Goal: Task Accomplishment & Management: Use online tool/utility

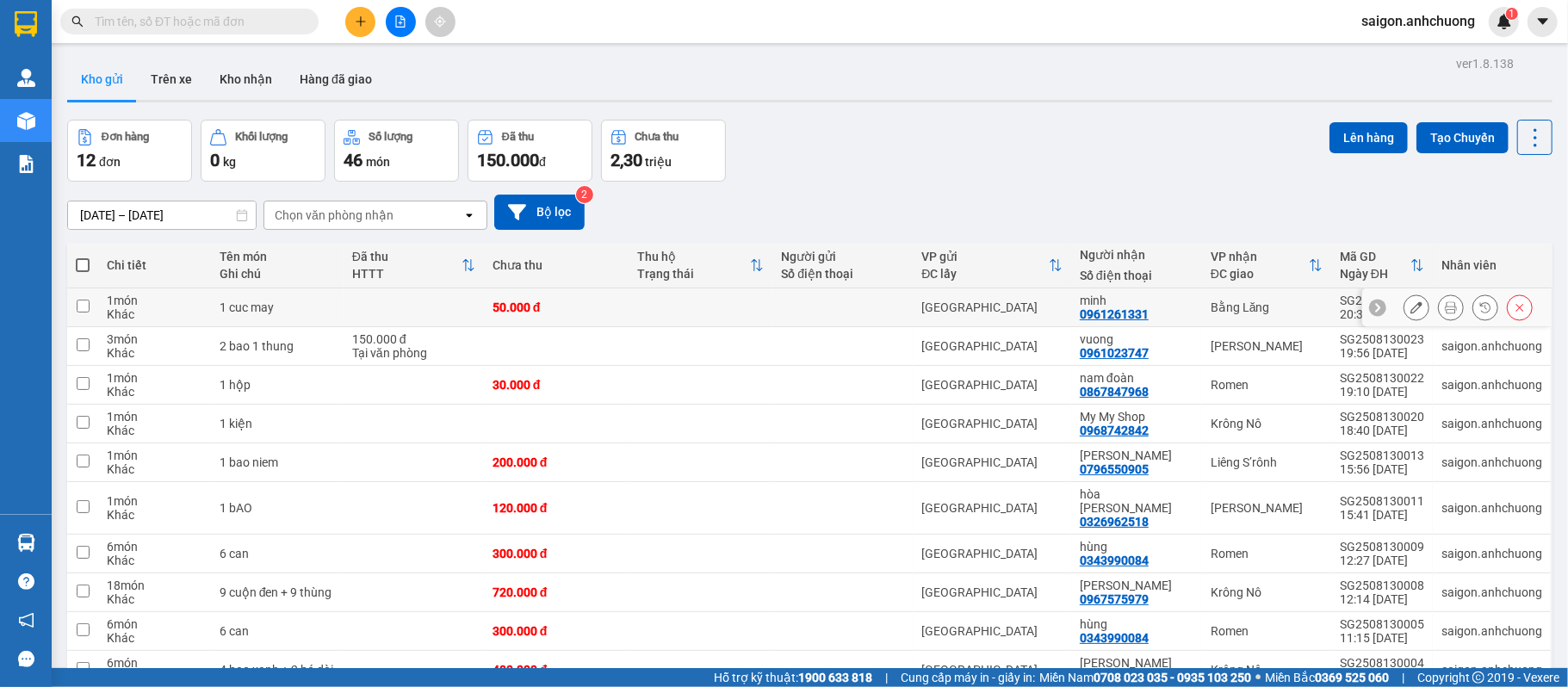
scroll to position [83, 0]
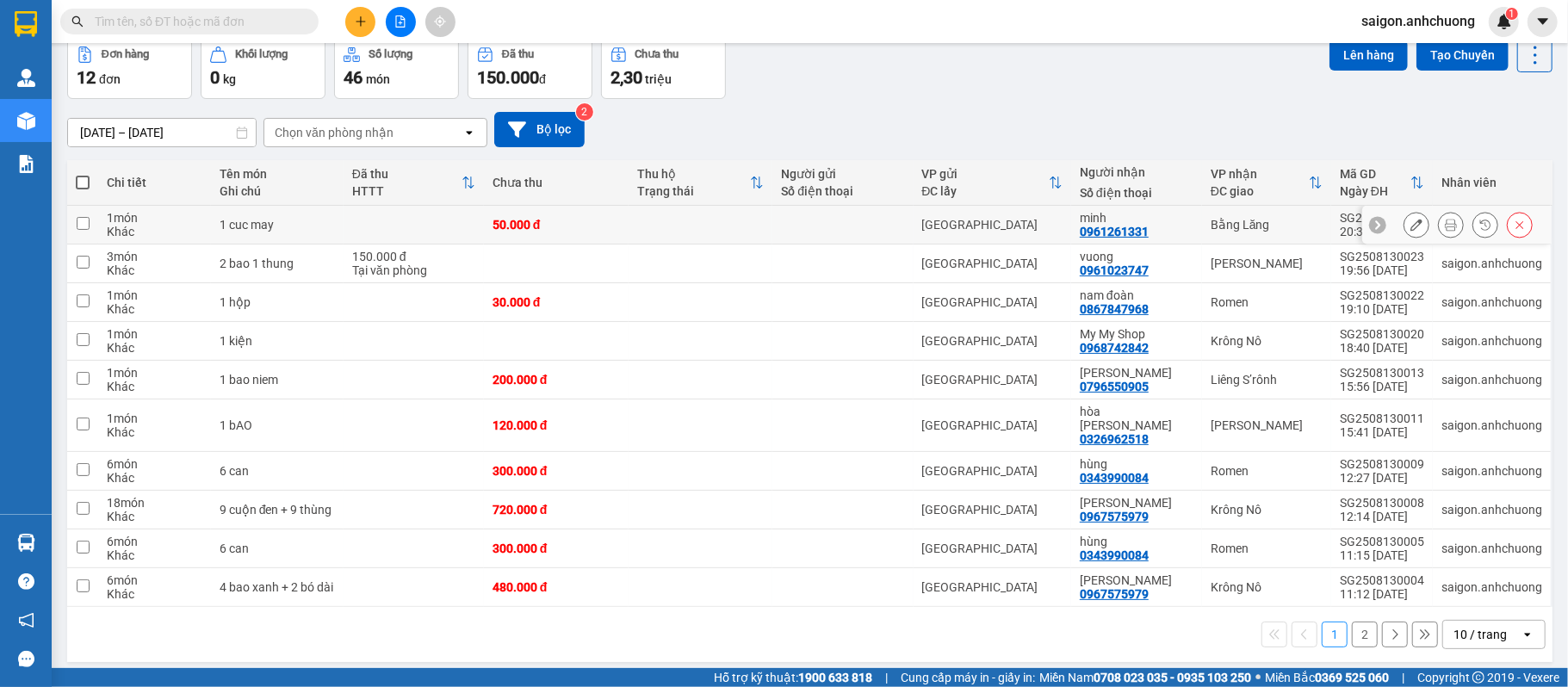
click at [391, 227] on td at bounding box center [414, 225] width 141 height 39
checkbox input "true"
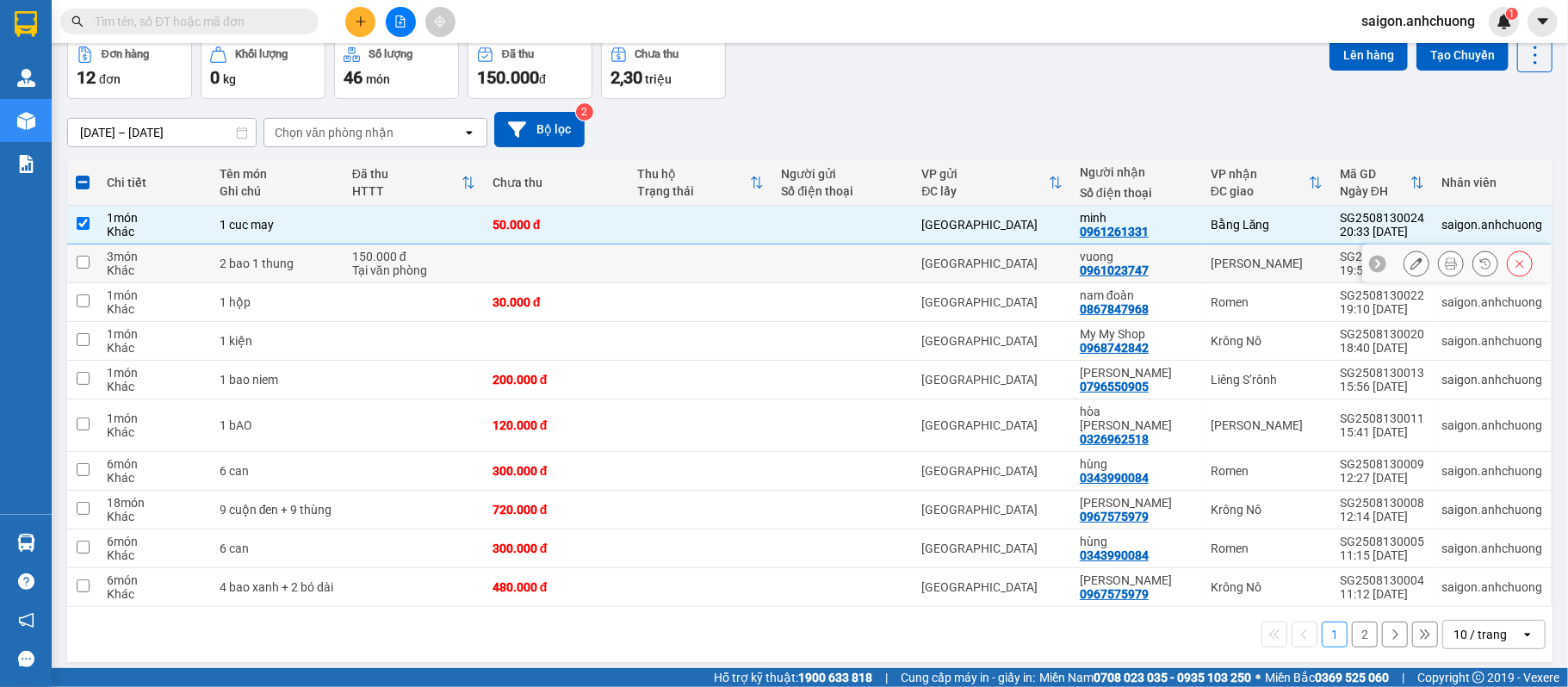
click at [539, 271] on td at bounding box center [556, 264] width 145 height 39
checkbox input "true"
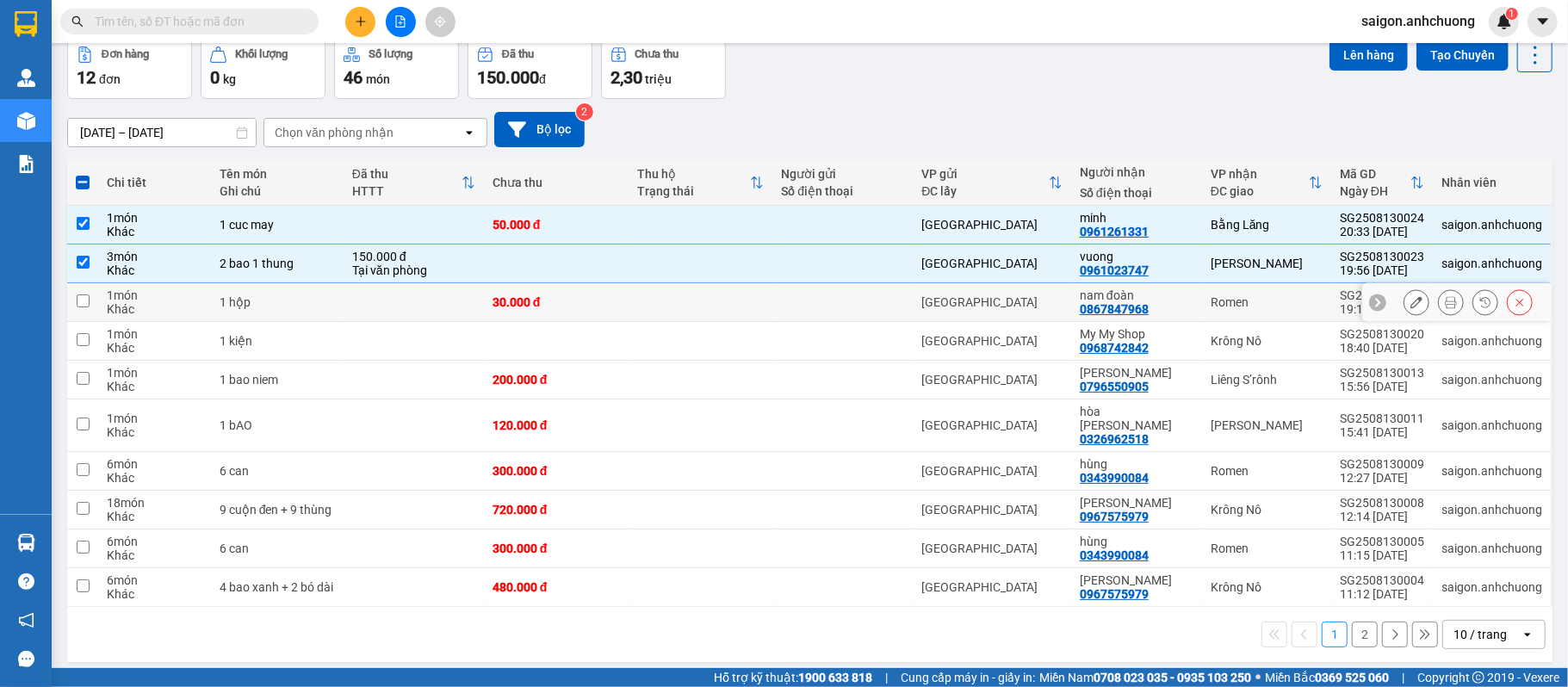
click at [589, 315] on td "30.000 đ" at bounding box center [556, 303] width 145 height 39
checkbox input "true"
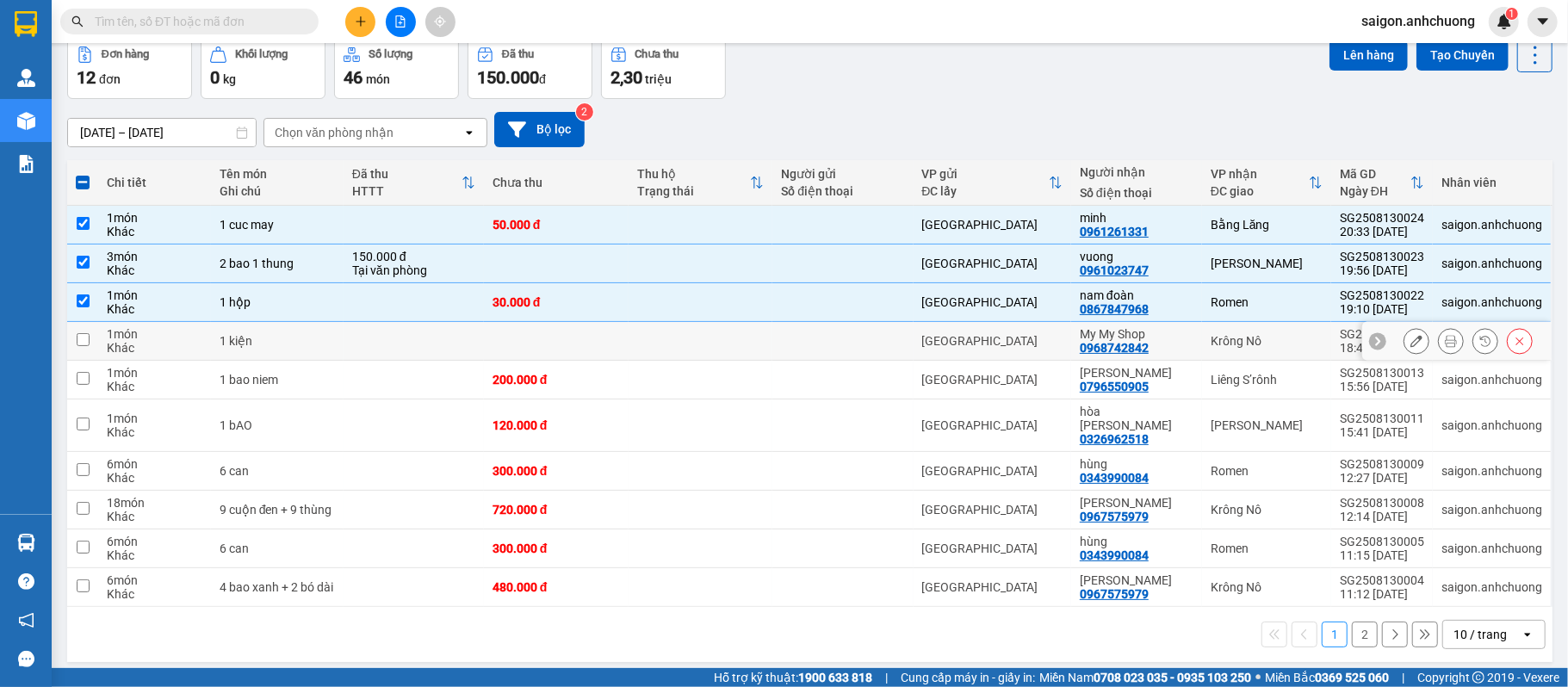
drag, startPoint x: 596, startPoint y: 342, endPoint x: 604, endPoint y: 372, distance: 31.0
click at [597, 343] on td at bounding box center [556, 342] width 145 height 39
checkbox input "true"
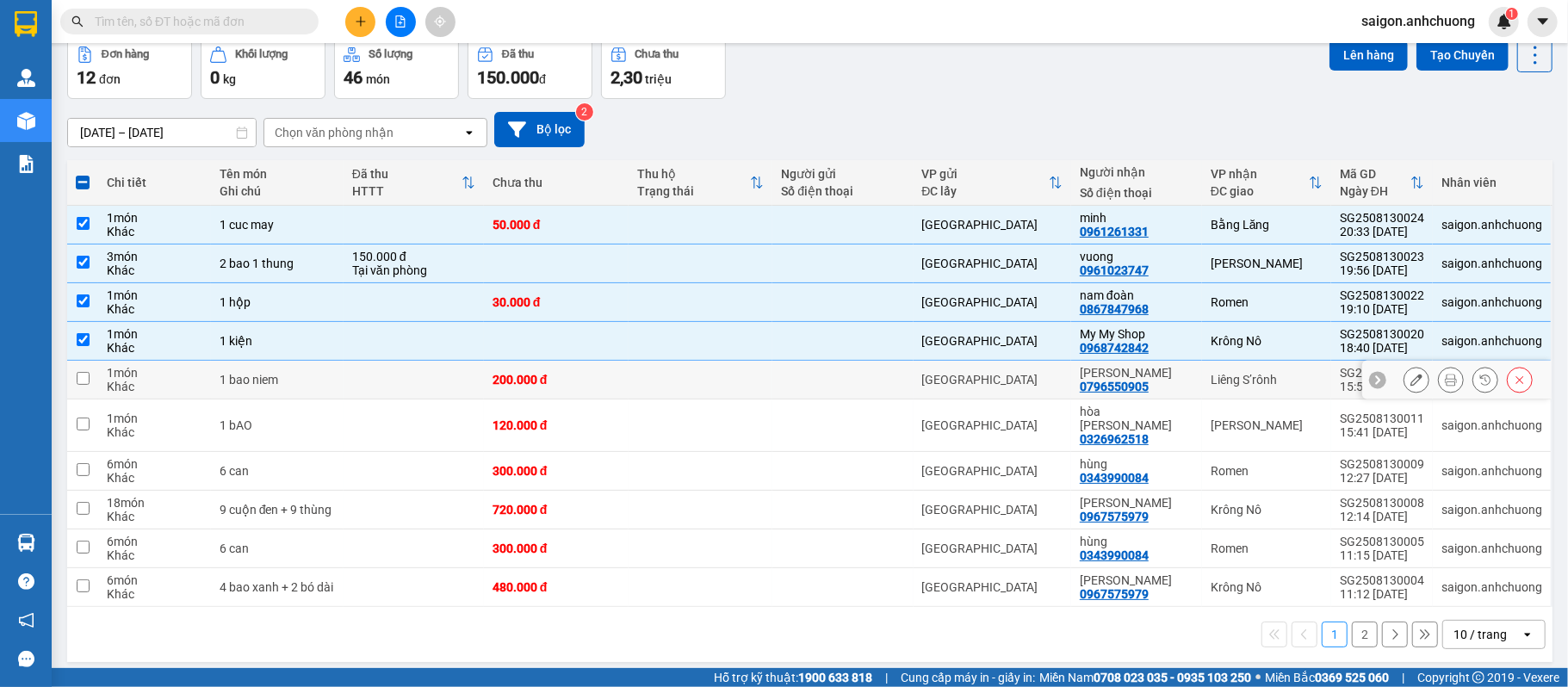
click at [610, 383] on div "200.000 đ" at bounding box center [555, 379] width 127 height 13
checkbox input "true"
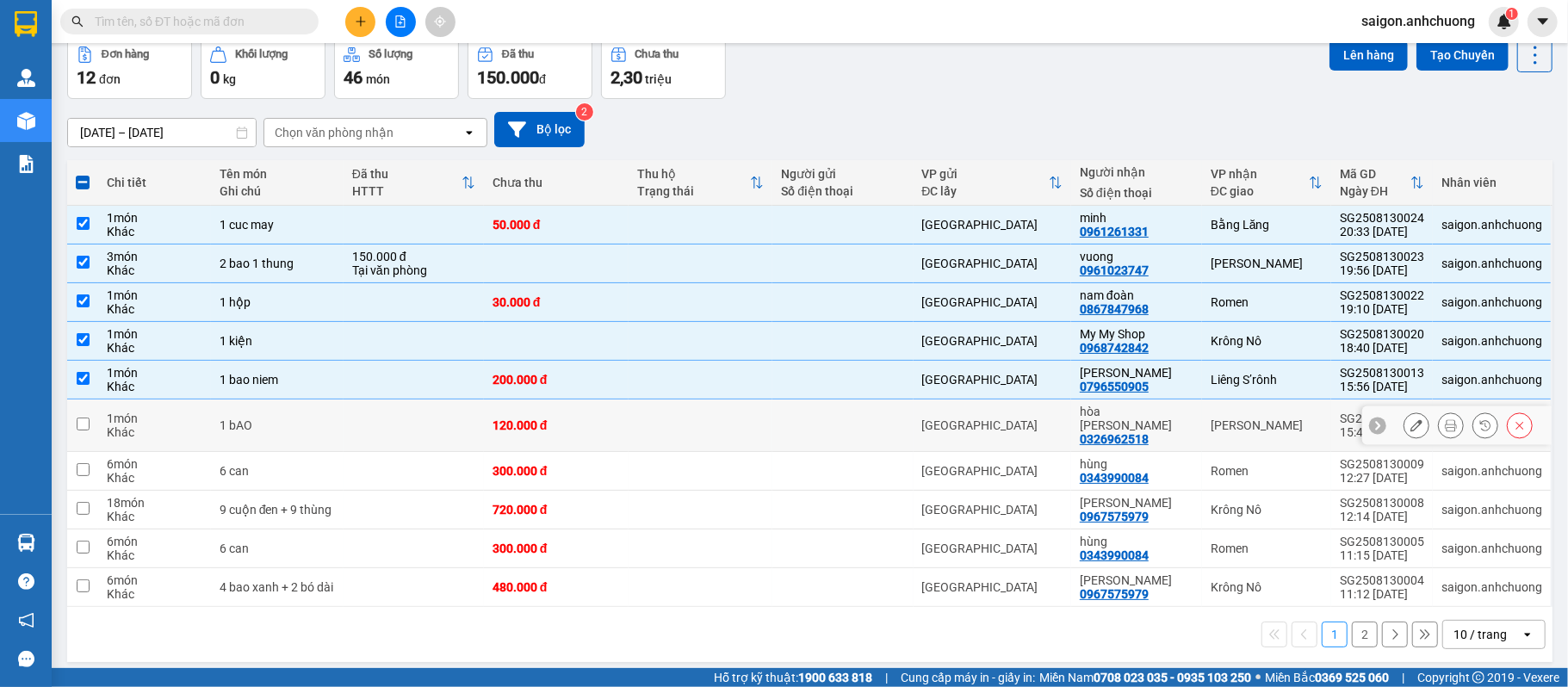
click at [663, 432] on td at bounding box center [700, 425] width 145 height 53
checkbox input "true"
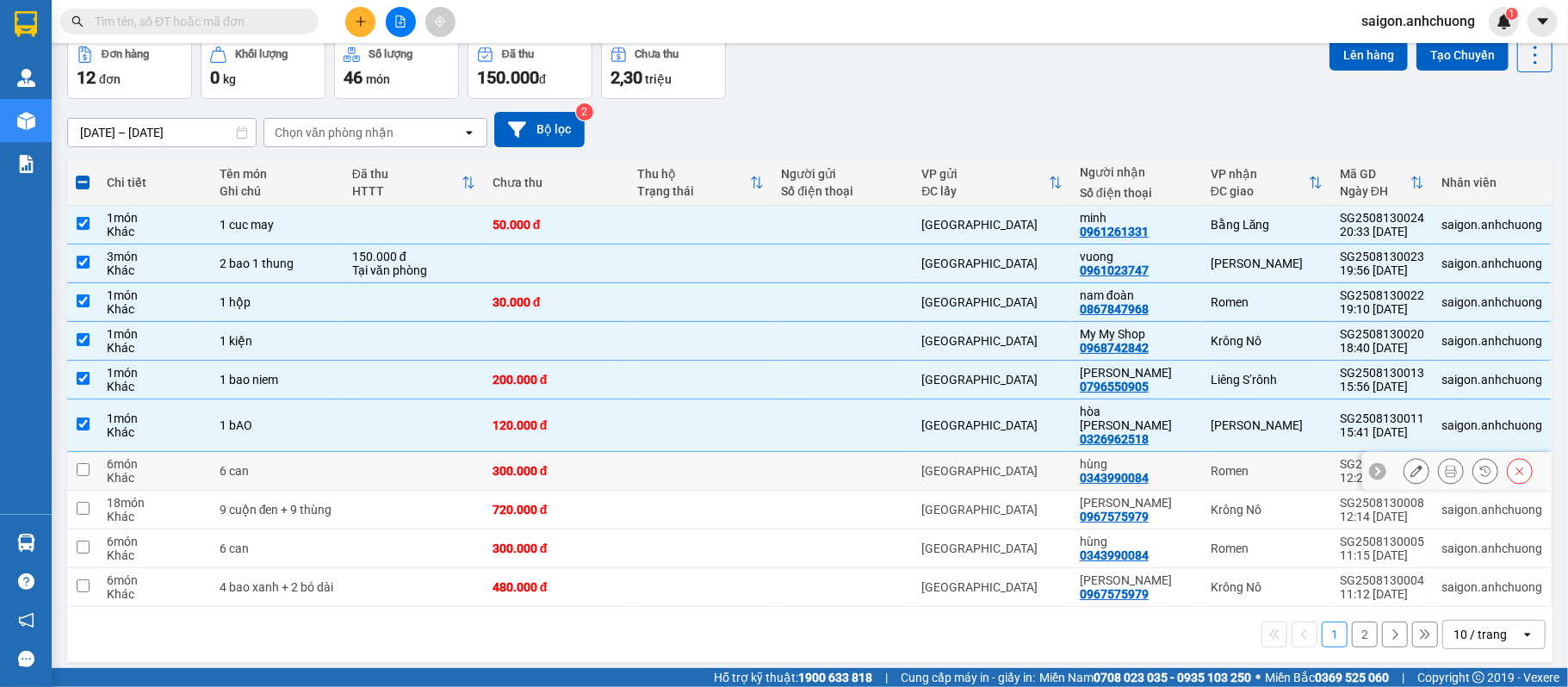
click at [665, 459] on td at bounding box center [700, 472] width 145 height 39
checkbox input "true"
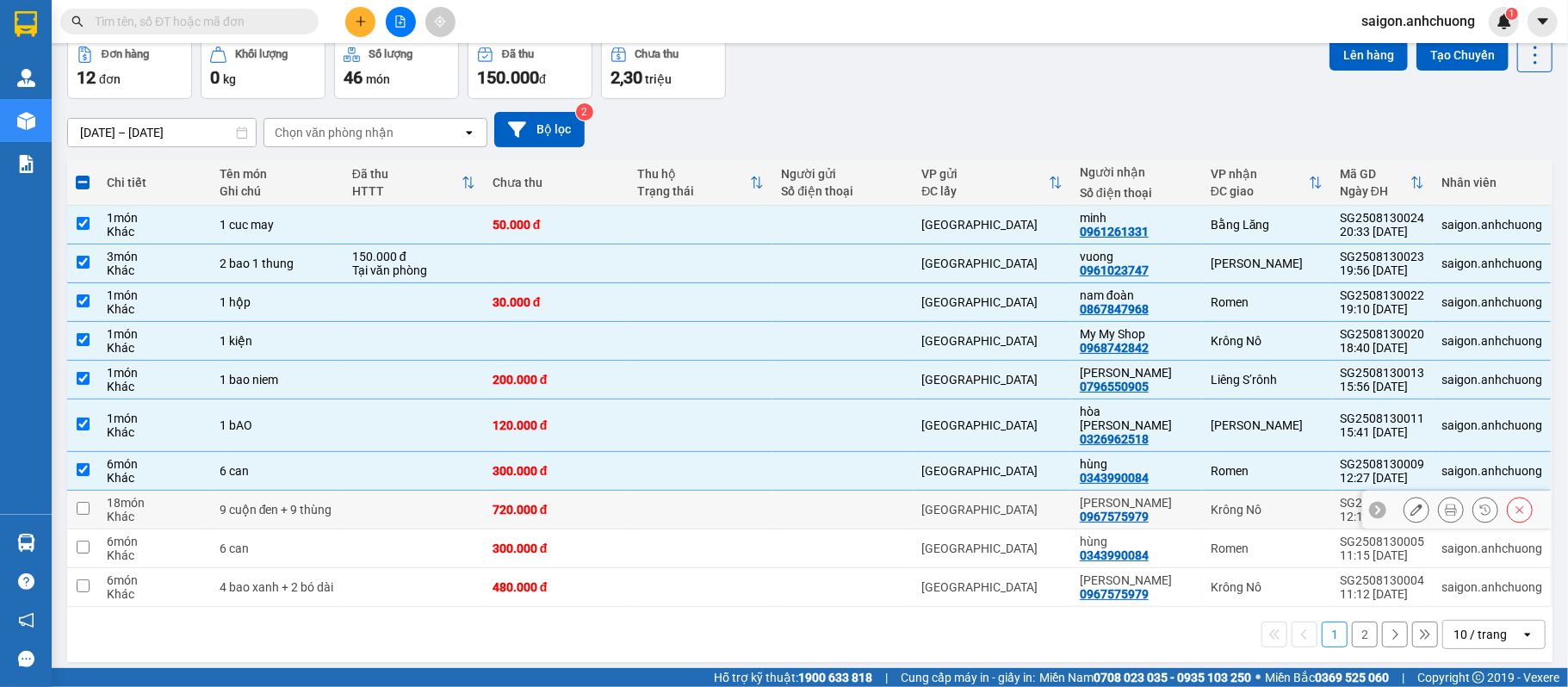
click at [662, 497] on td at bounding box center [700, 510] width 145 height 39
checkbox input "true"
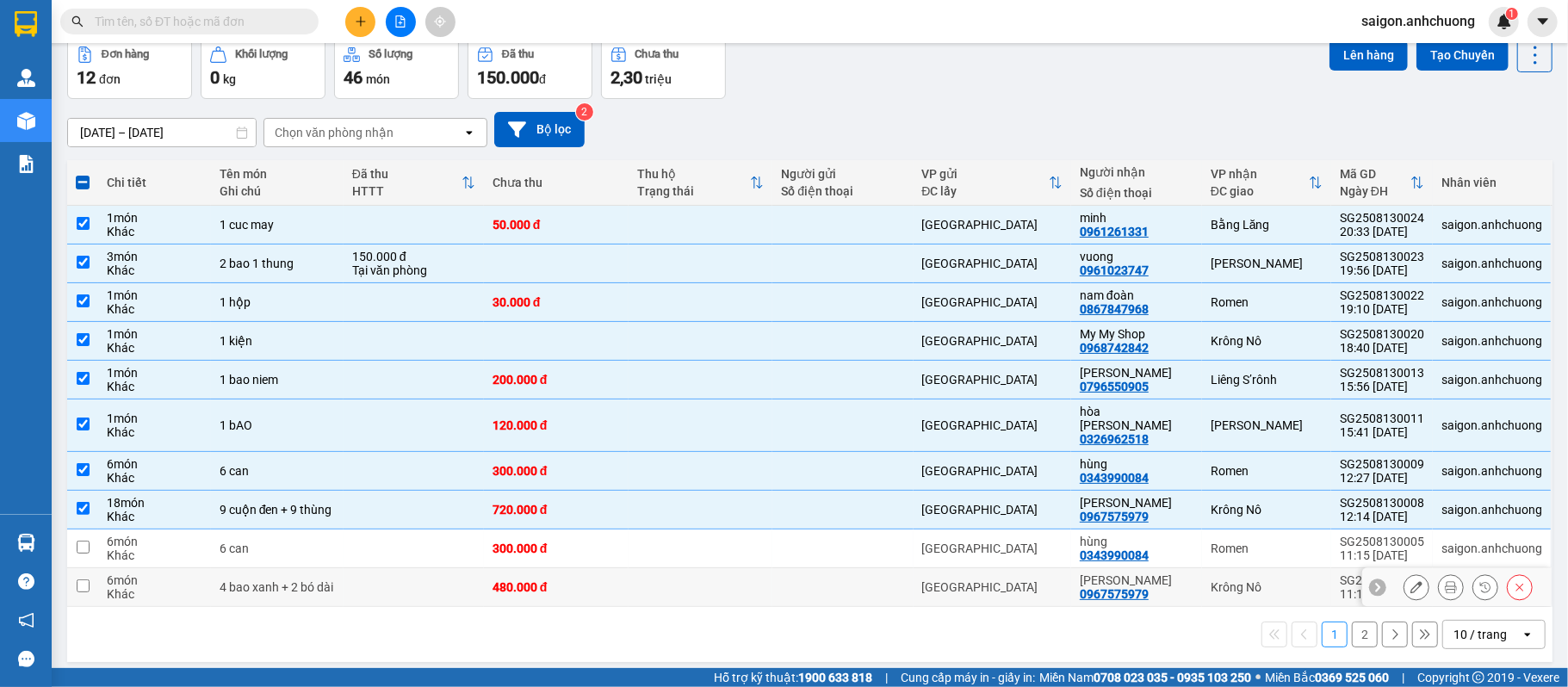
click at [673, 568] on td at bounding box center [700, 587] width 145 height 39
checkbox input "true"
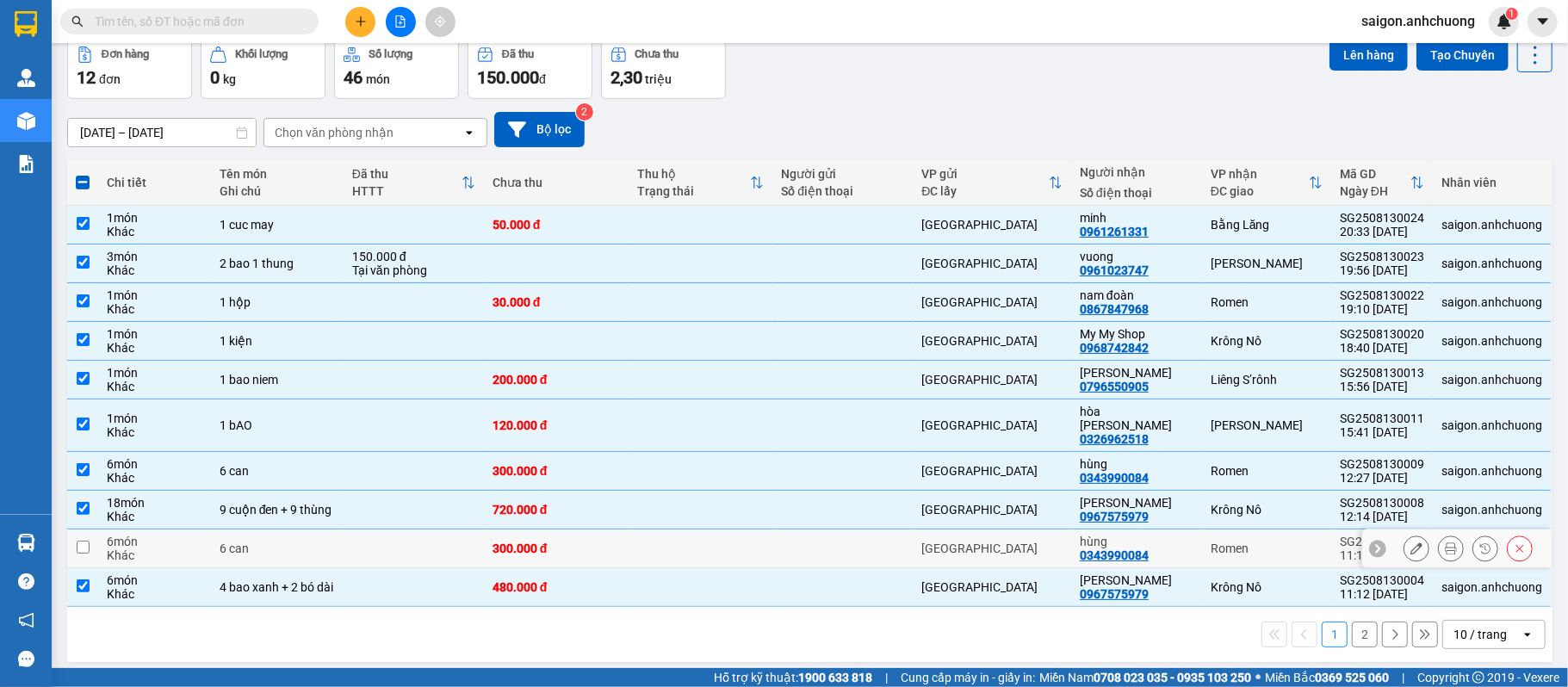
click at [679, 536] on td at bounding box center [700, 549] width 145 height 39
checkbox input "true"
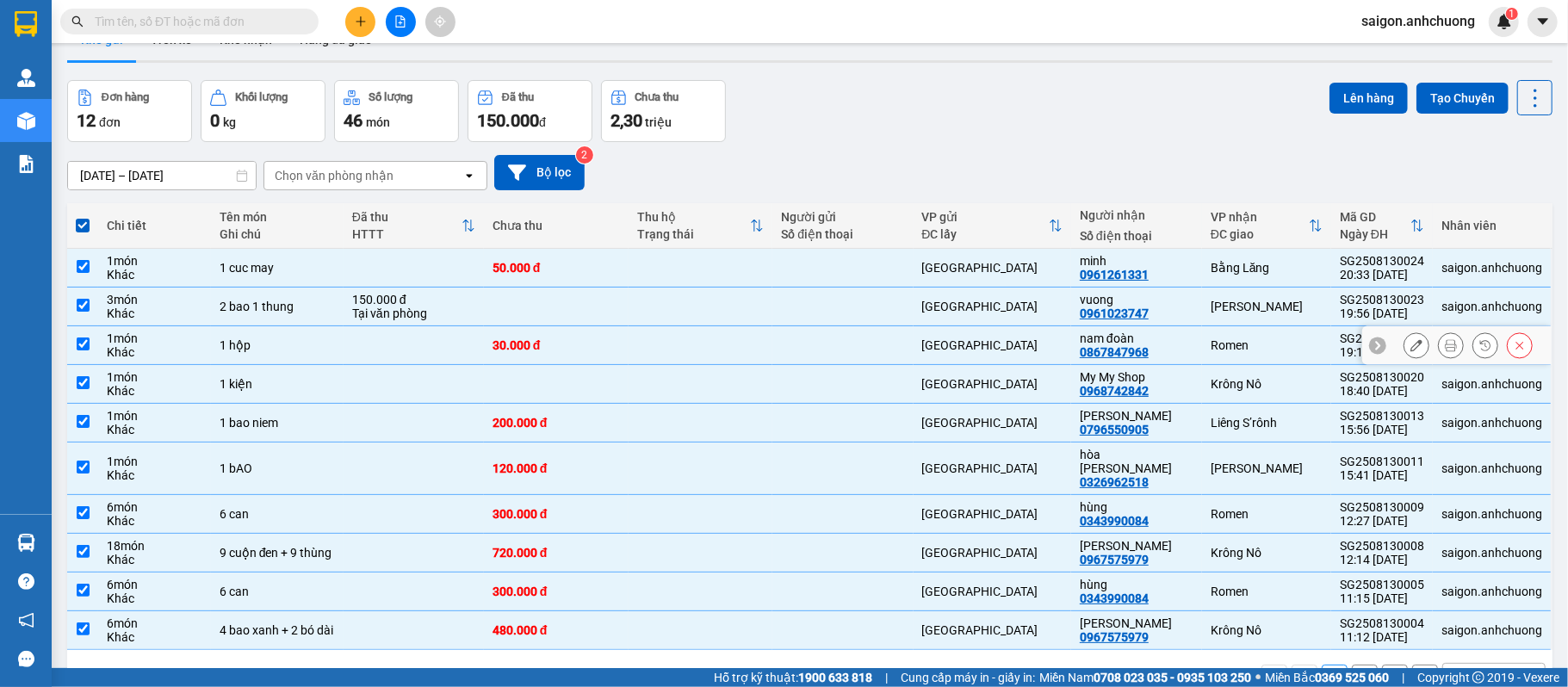
scroll to position [0, 0]
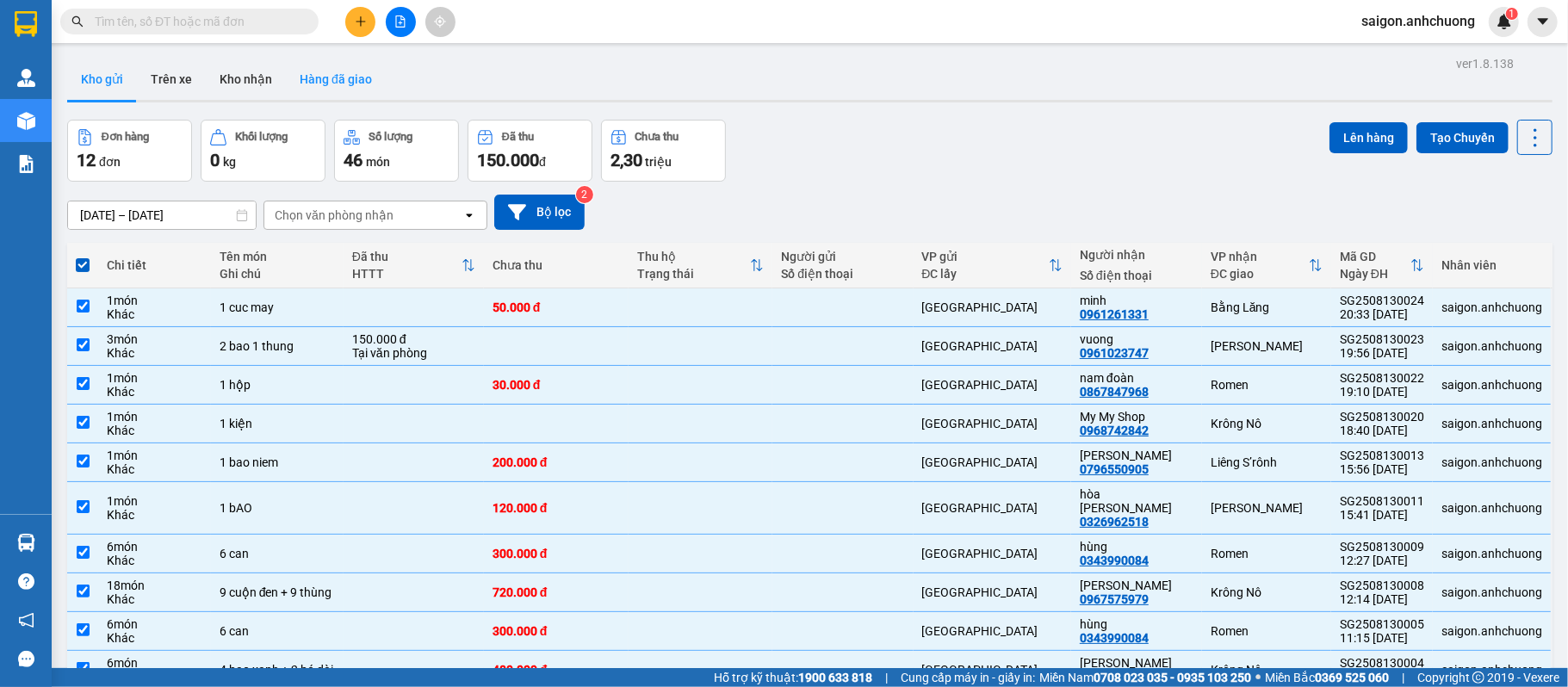
click at [376, 77] on button "Hàng đã giao" at bounding box center [335, 79] width 100 height 41
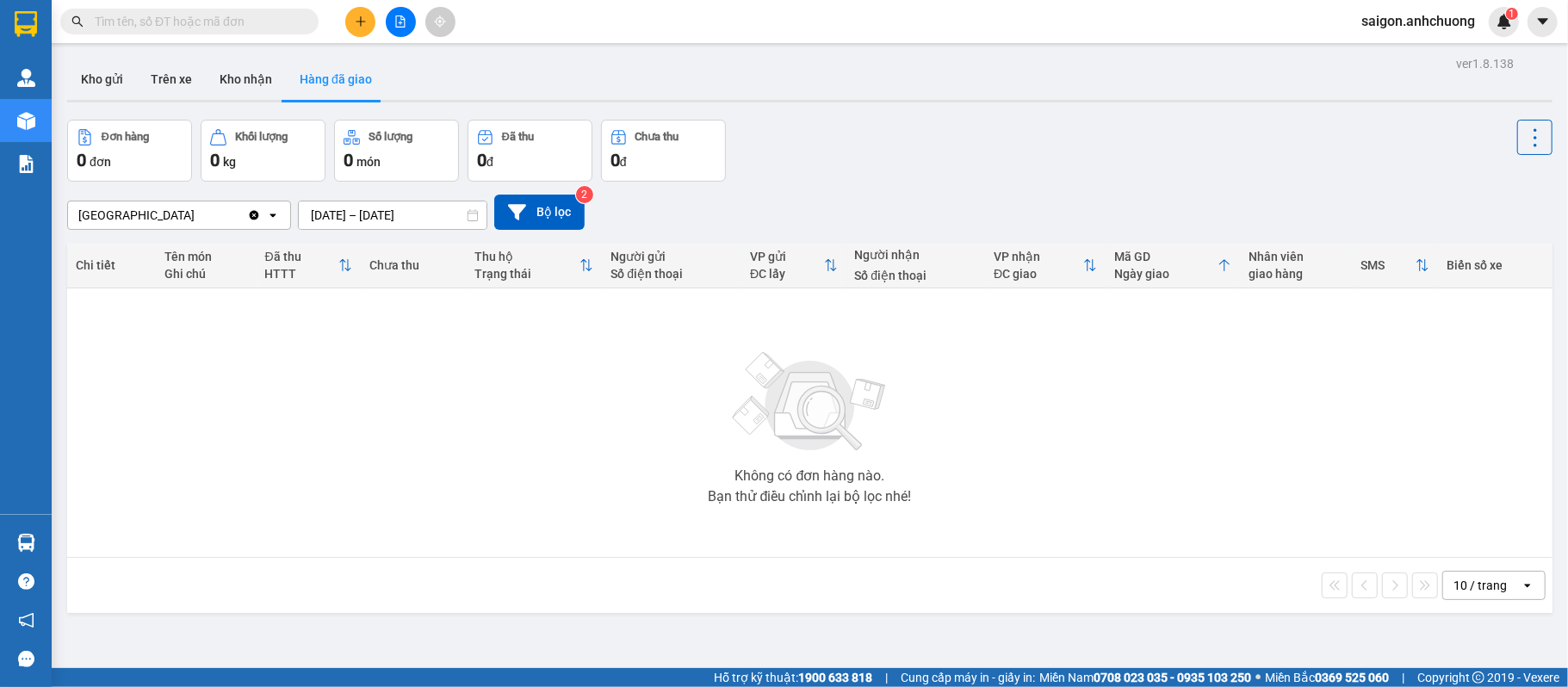
click at [190, 219] on div "[GEOGRAPHIC_DATA]" at bounding box center [157, 214] width 179 height 28
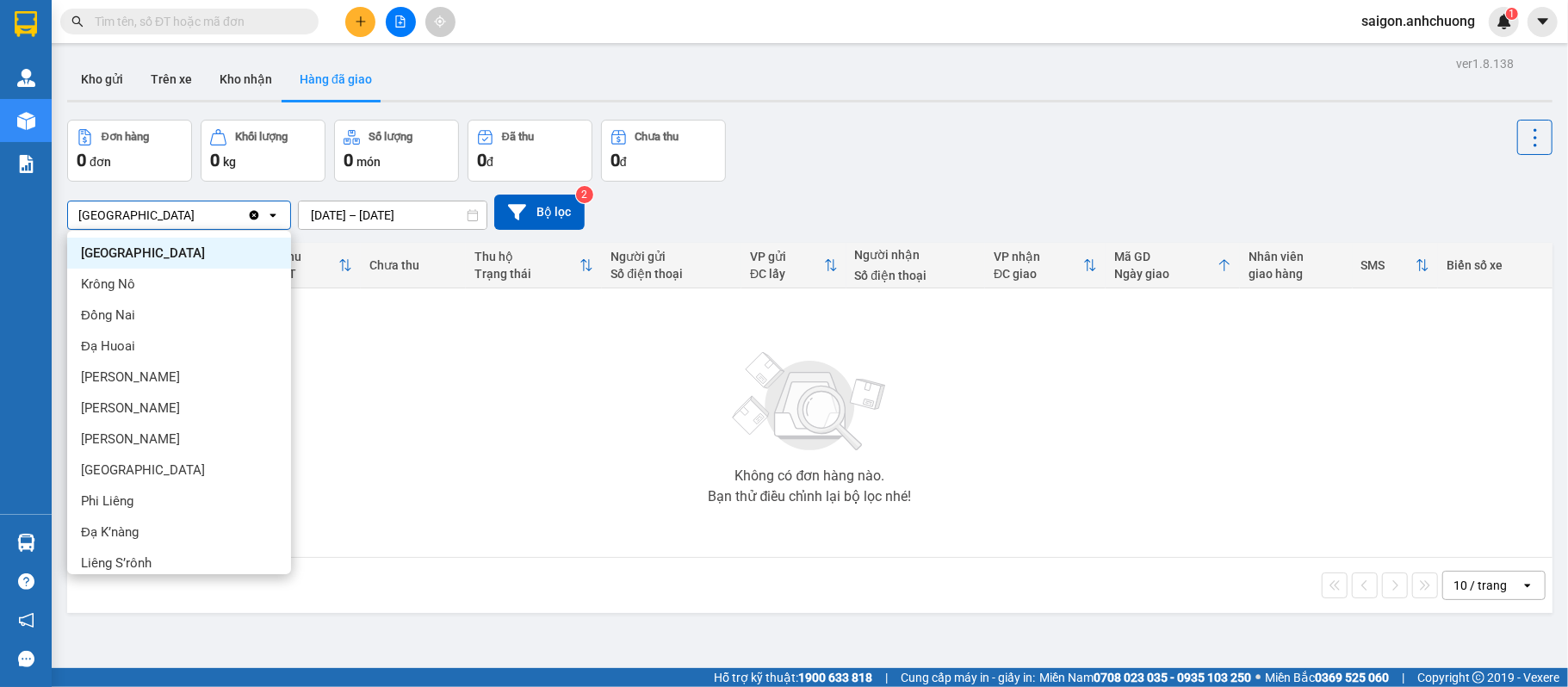
click at [456, 217] on input "[DATE] – [DATE]" at bounding box center [392, 214] width 188 height 28
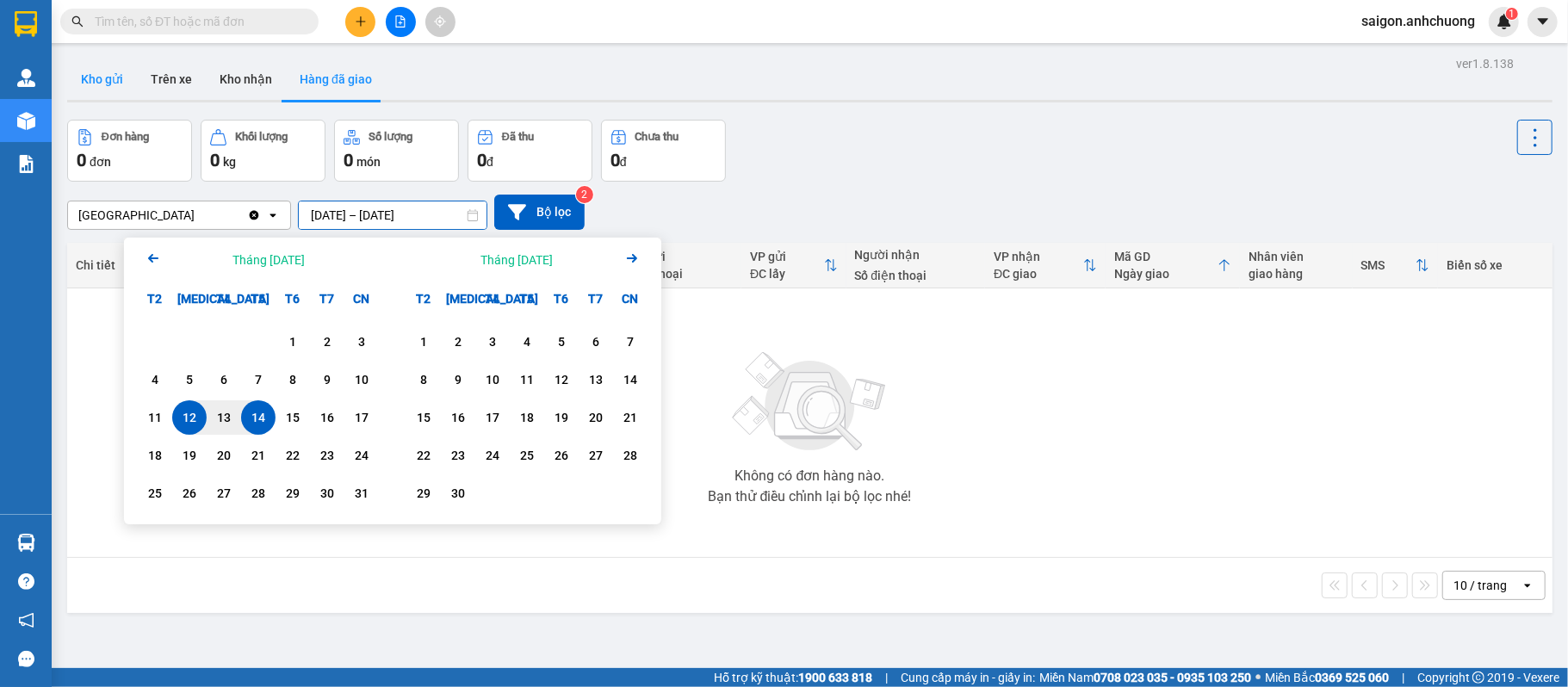
click at [124, 72] on button "Kho gửi" at bounding box center [101, 79] width 69 height 41
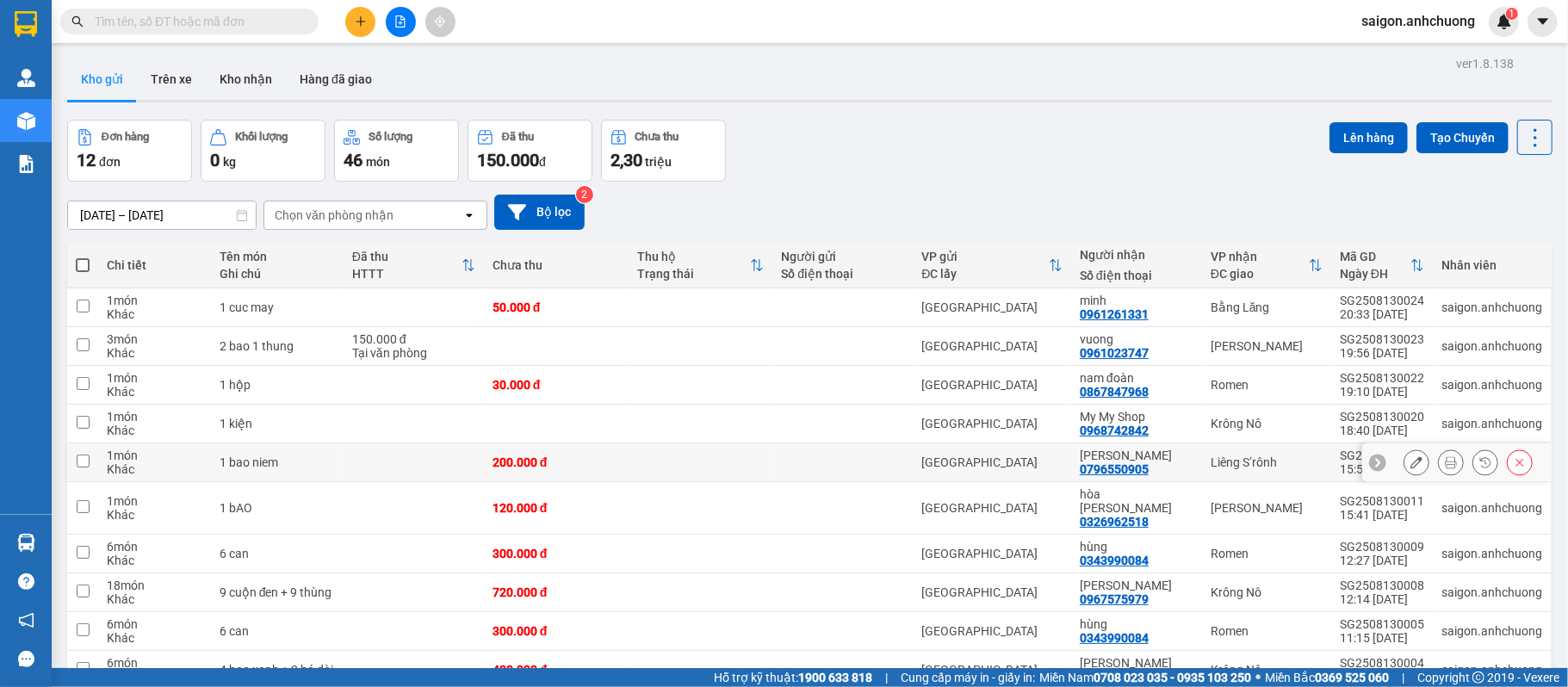
scroll to position [83, 0]
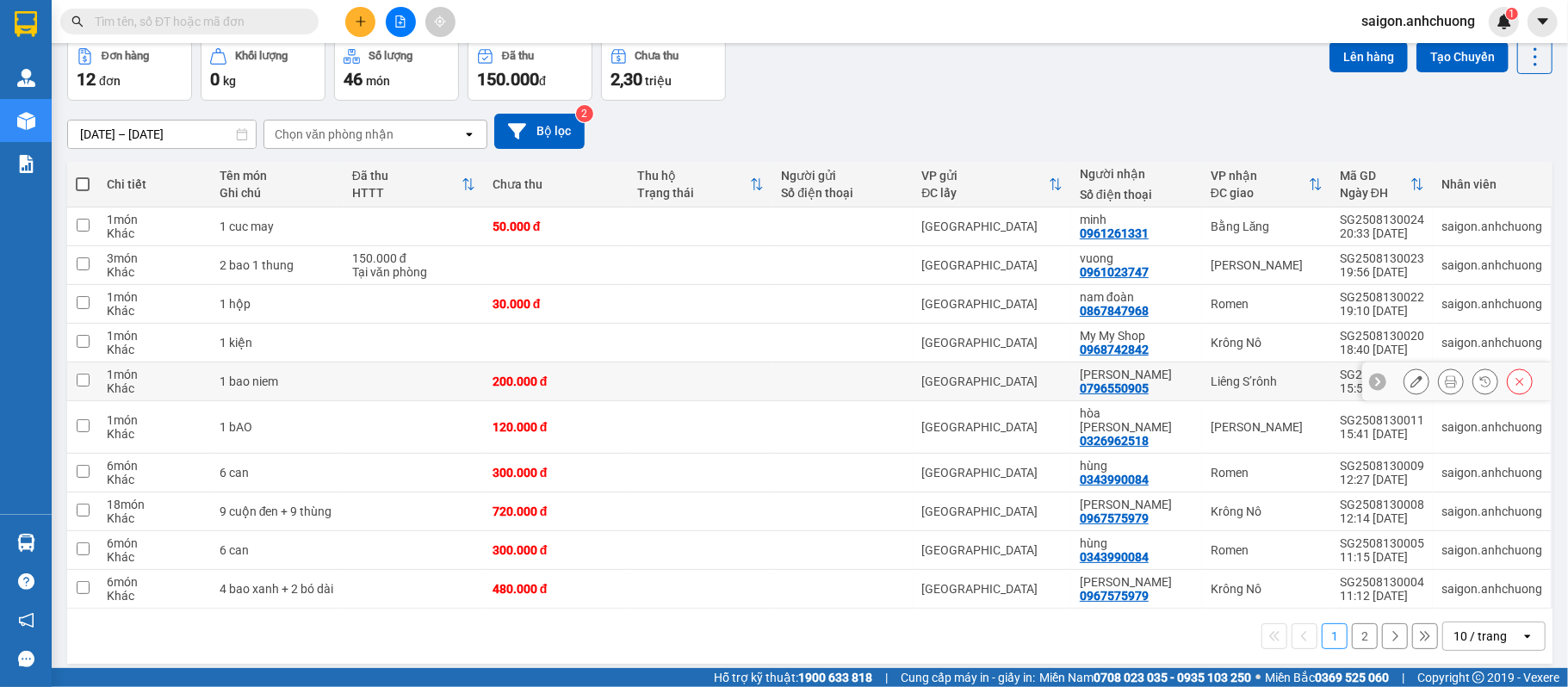
scroll to position [83, 0]
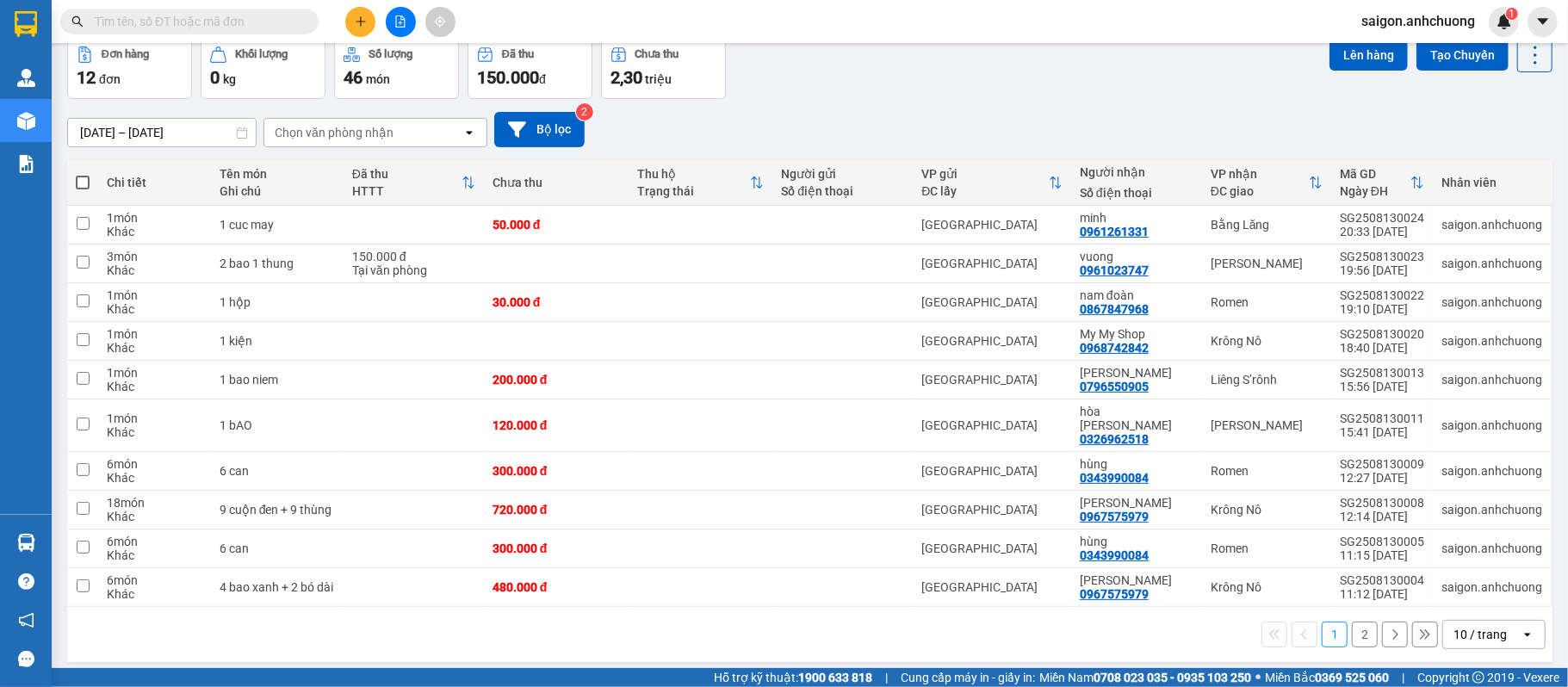
click at [1352, 625] on button "2" at bounding box center [1364, 634] width 26 height 26
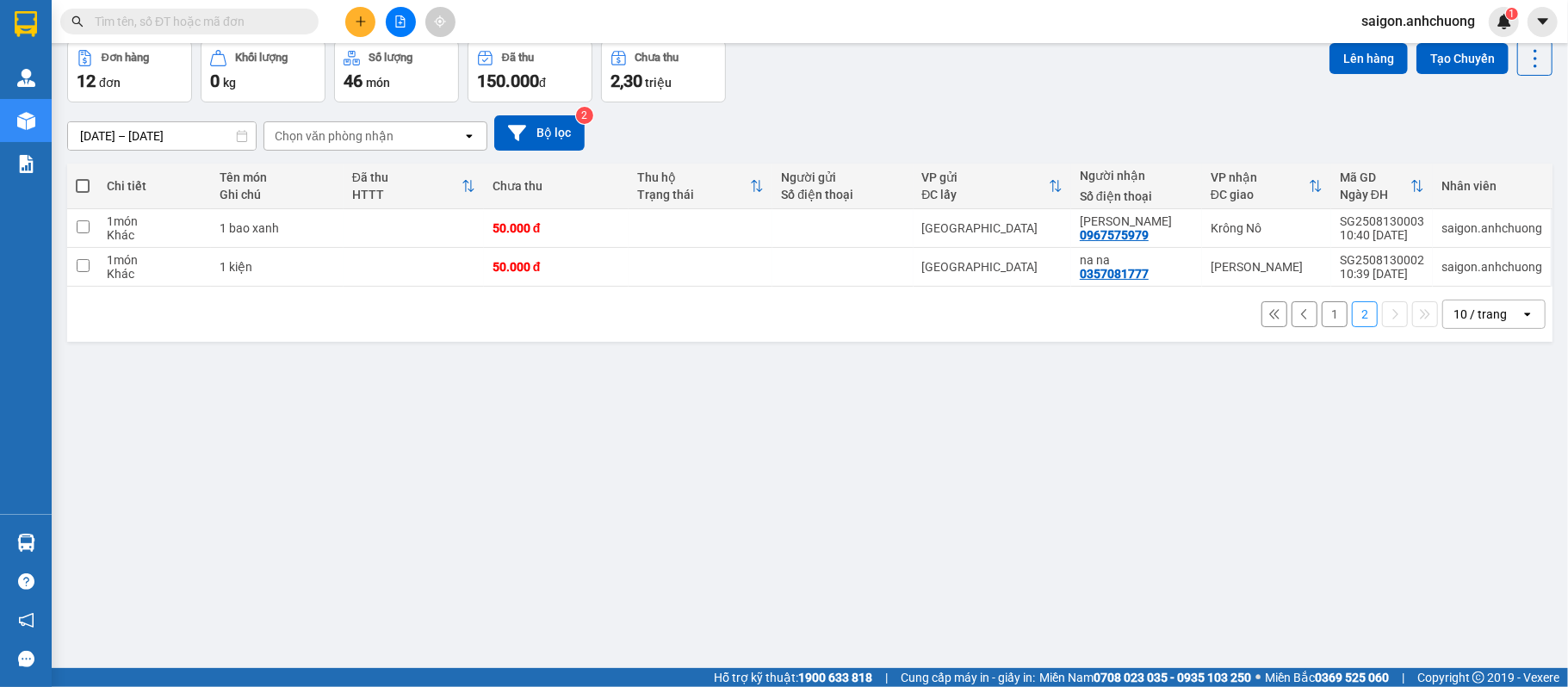
click at [1322, 313] on button "1" at bounding box center [1334, 314] width 26 height 26
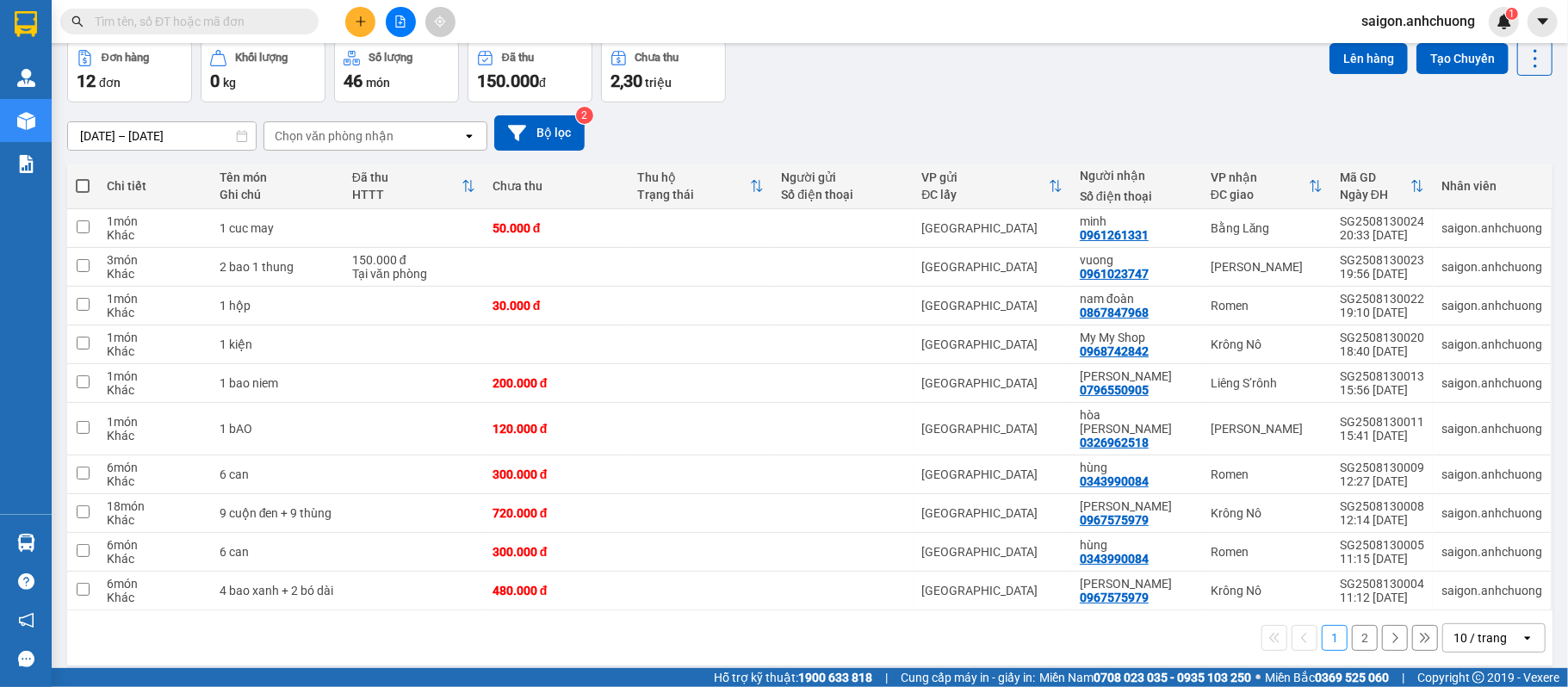
click at [731, 203] on div "Thu hộ Trạng thái" at bounding box center [700, 186] width 127 height 35
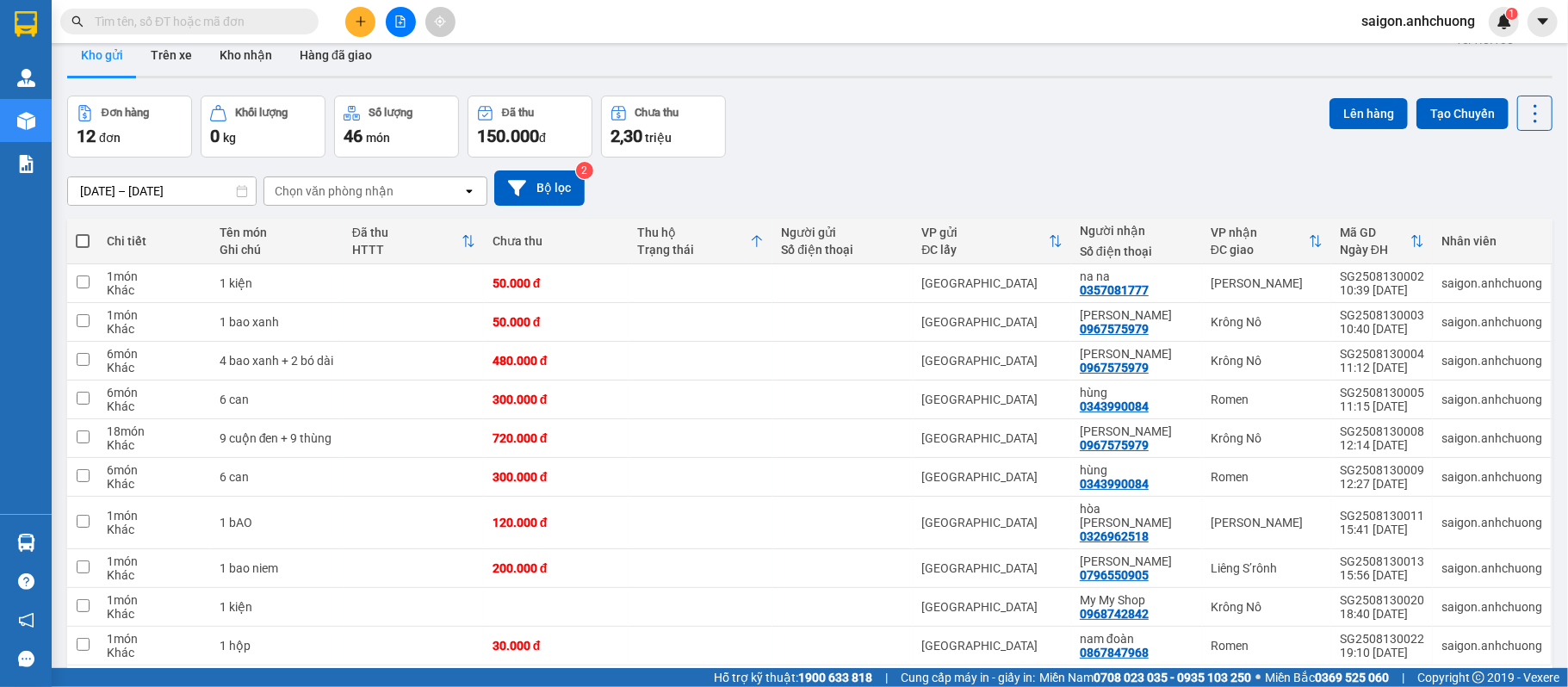
scroll to position [0, 0]
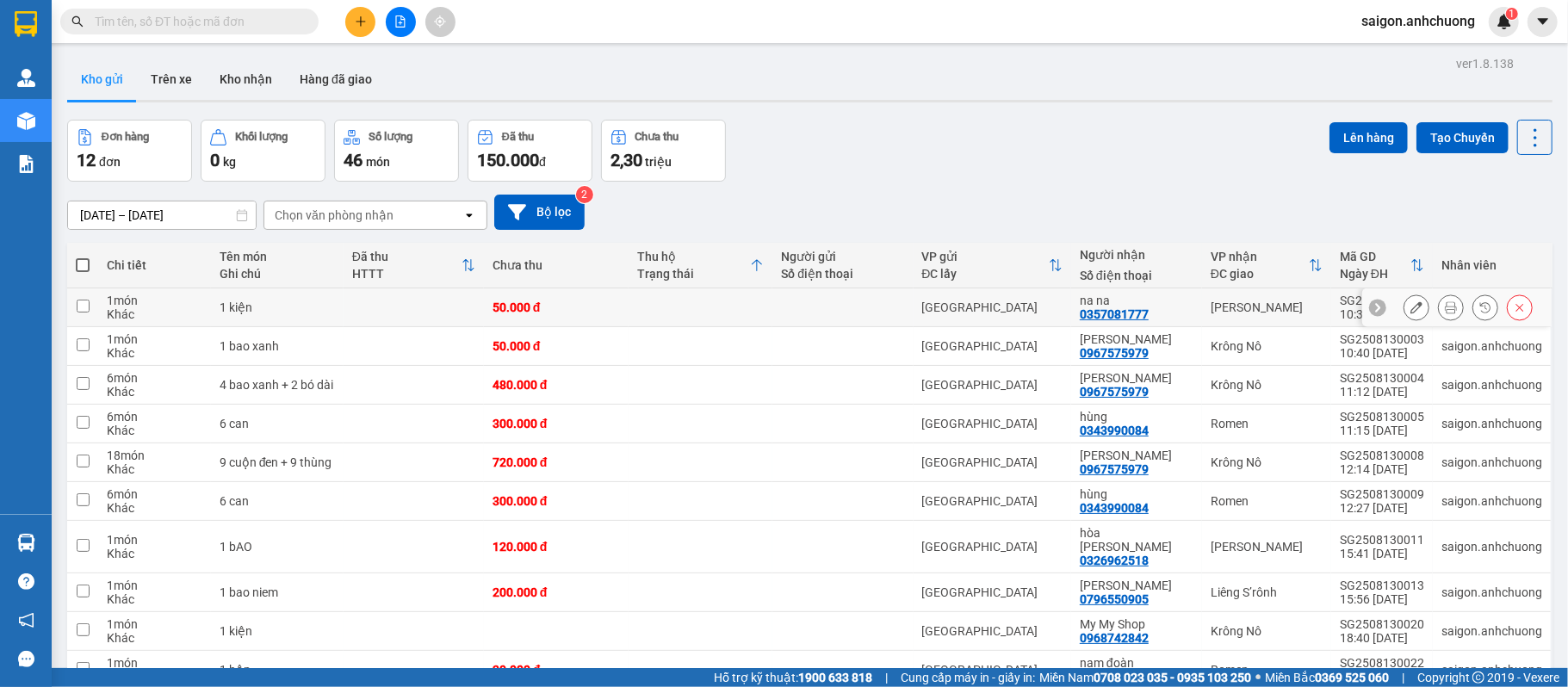
click at [457, 311] on td at bounding box center [414, 308] width 141 height 39
checkbox input "true"
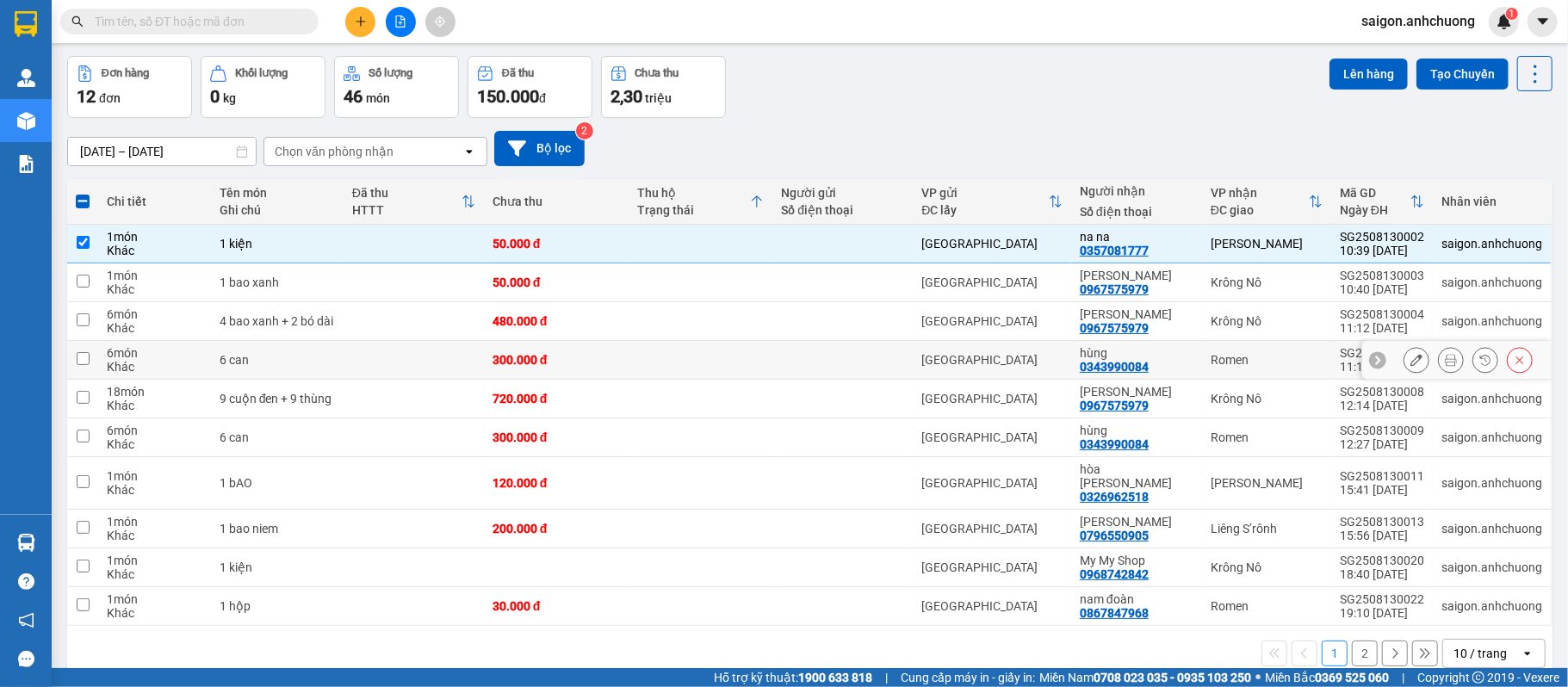
scroll to position [83, 0]
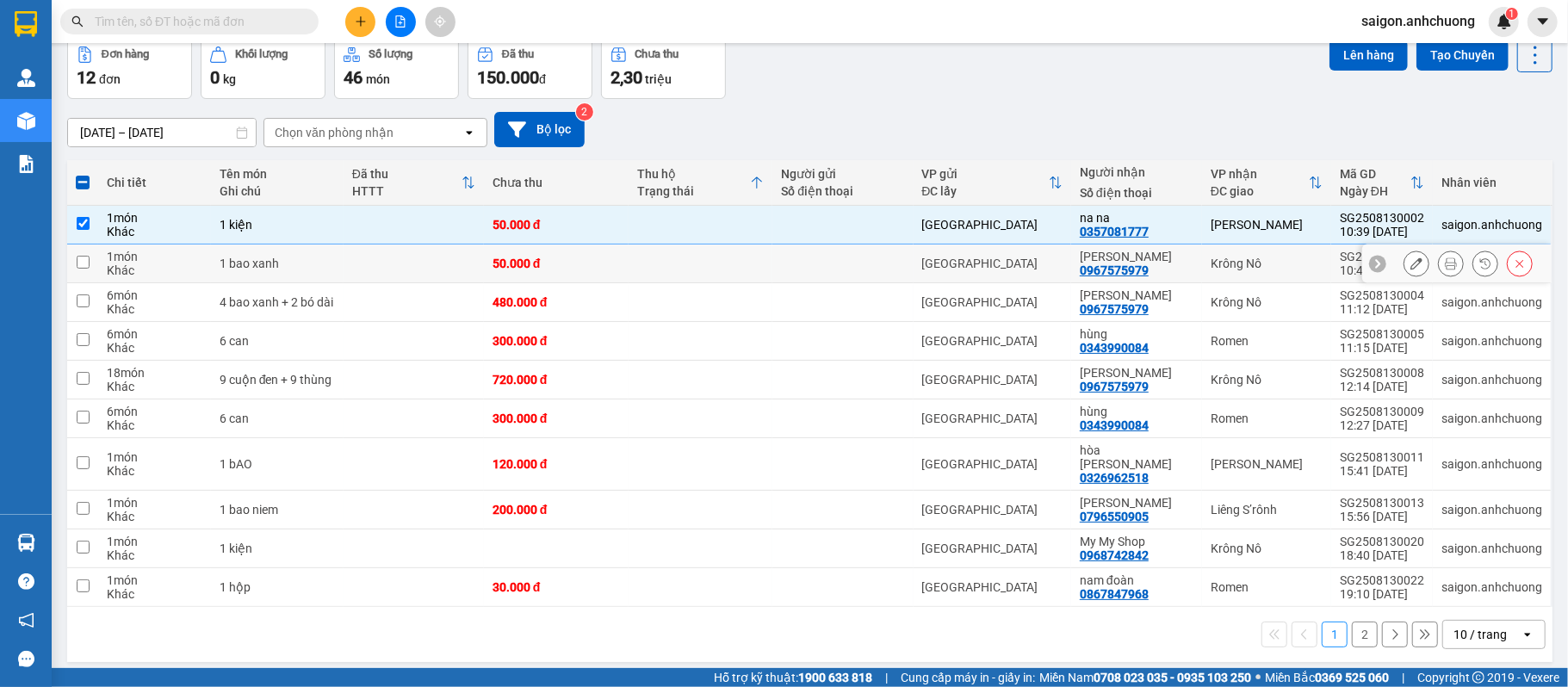
click at [751, 262] on td at bounding box center [700, 264] width 145 height 39
checkbox input "true"
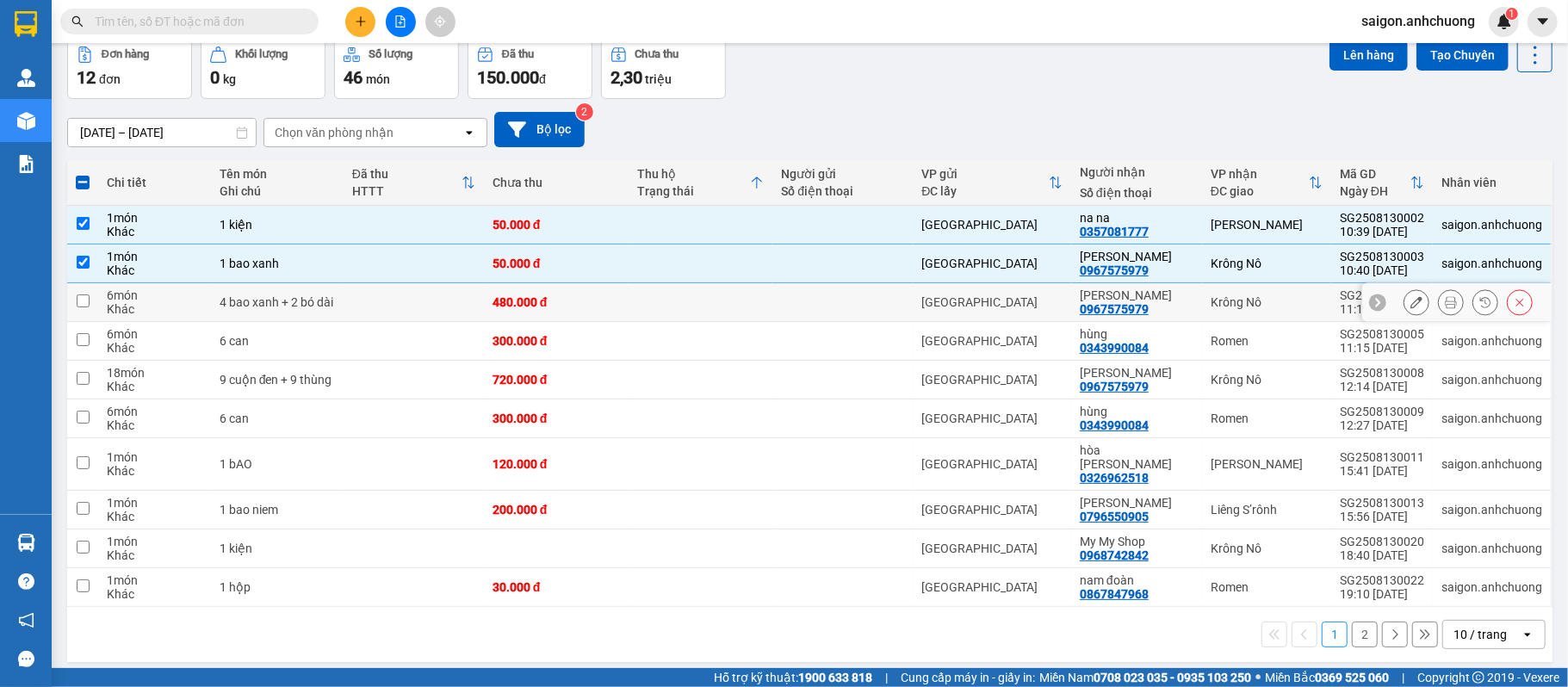
click at [679, 307] on td at bounding box center [700, 303] width 145 height 39
checkbox input "true"
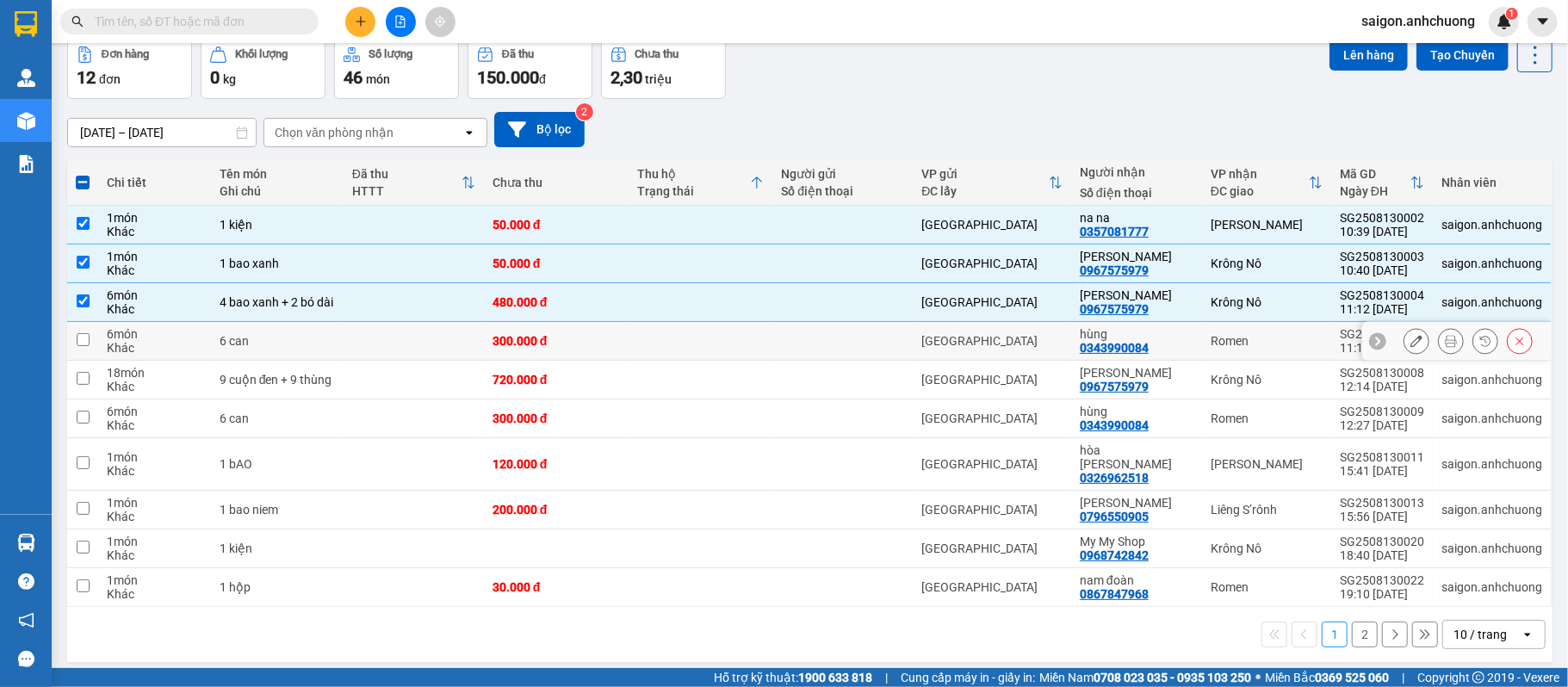
click at [672, 352] on td at bounding box center [700, 342] width 145 height 39
checkbox input "true"
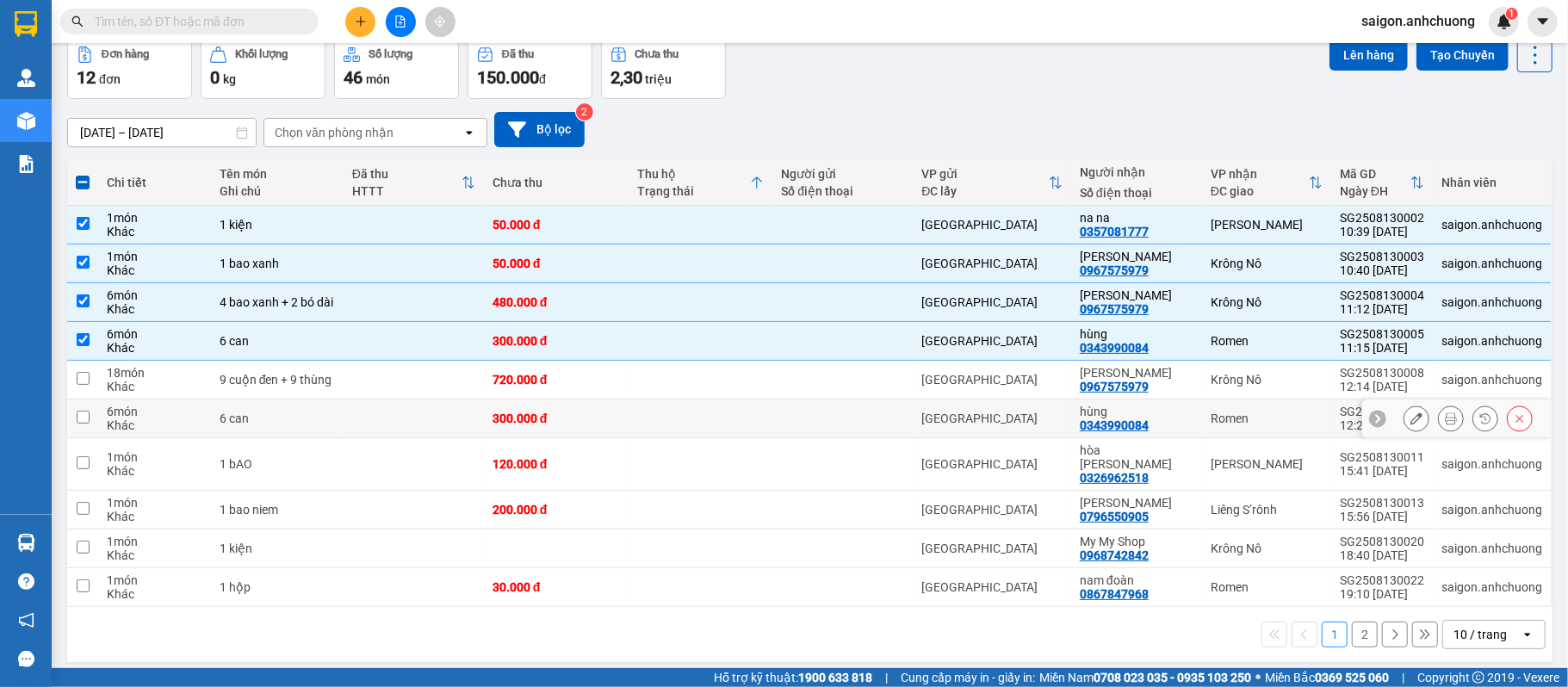
click at [648, 404] on td at bounding box center [700, 419] width 145 height 39
checkbox input "true"
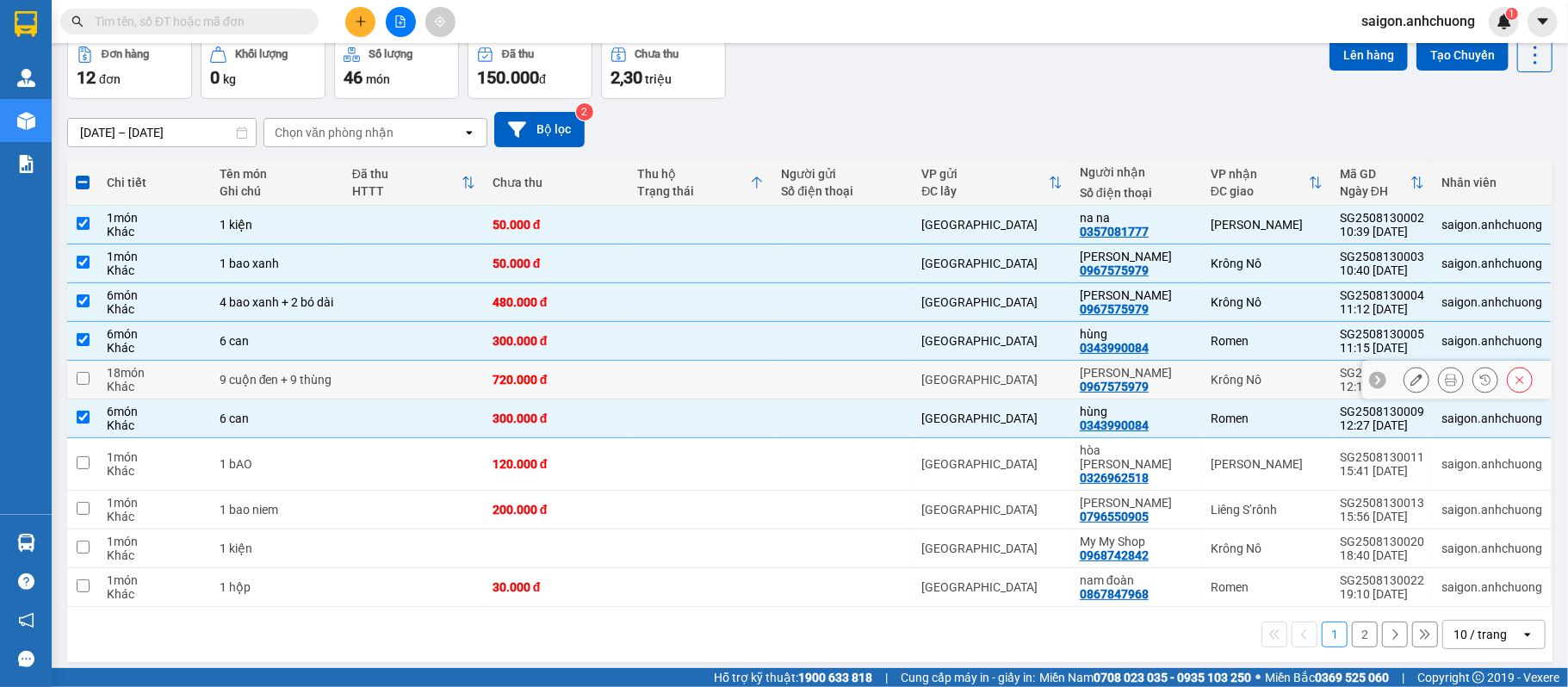
click at [662, 376] on td at bounding box center [700, 380] width 145 height 39
checkbox input "true"
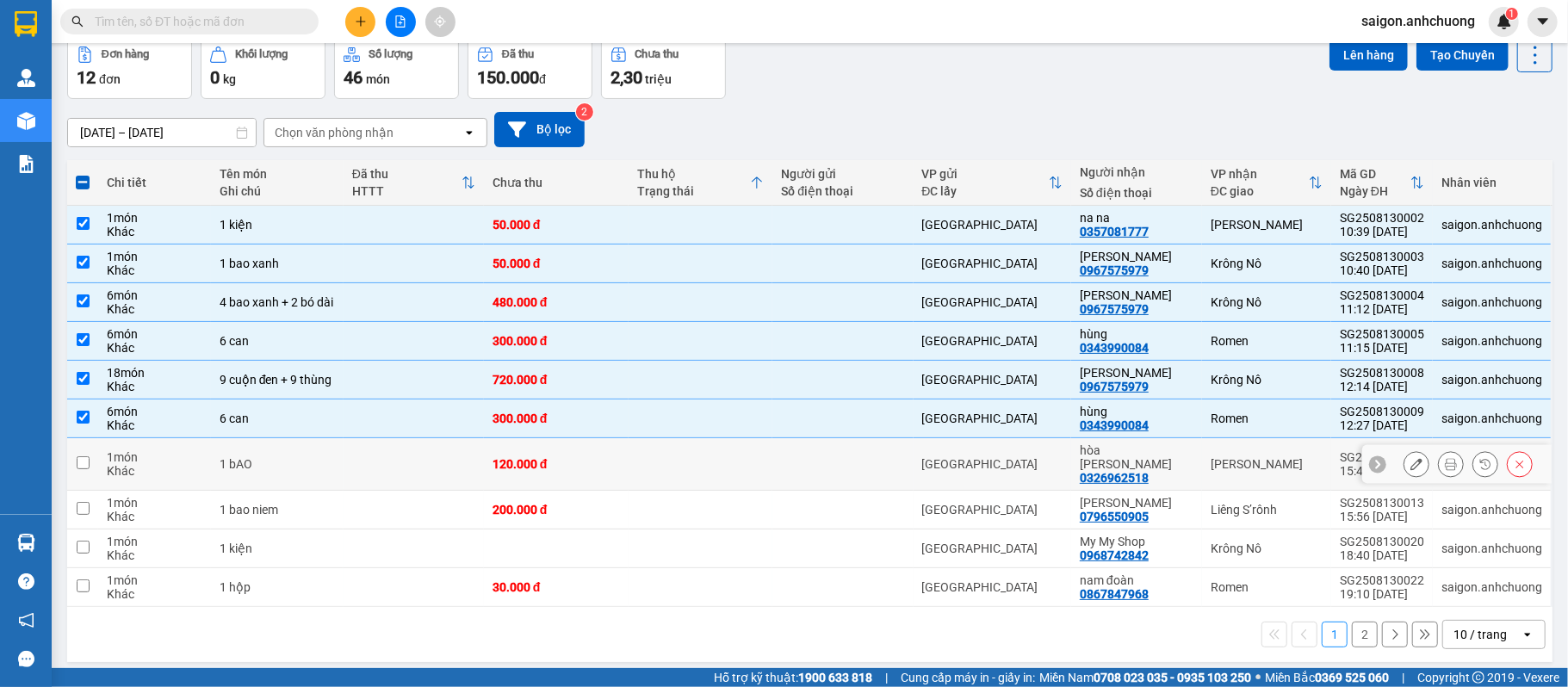
click at [637, 457] on td at bounding box center [700, 464] width 145 height 53
checkbox input "true"
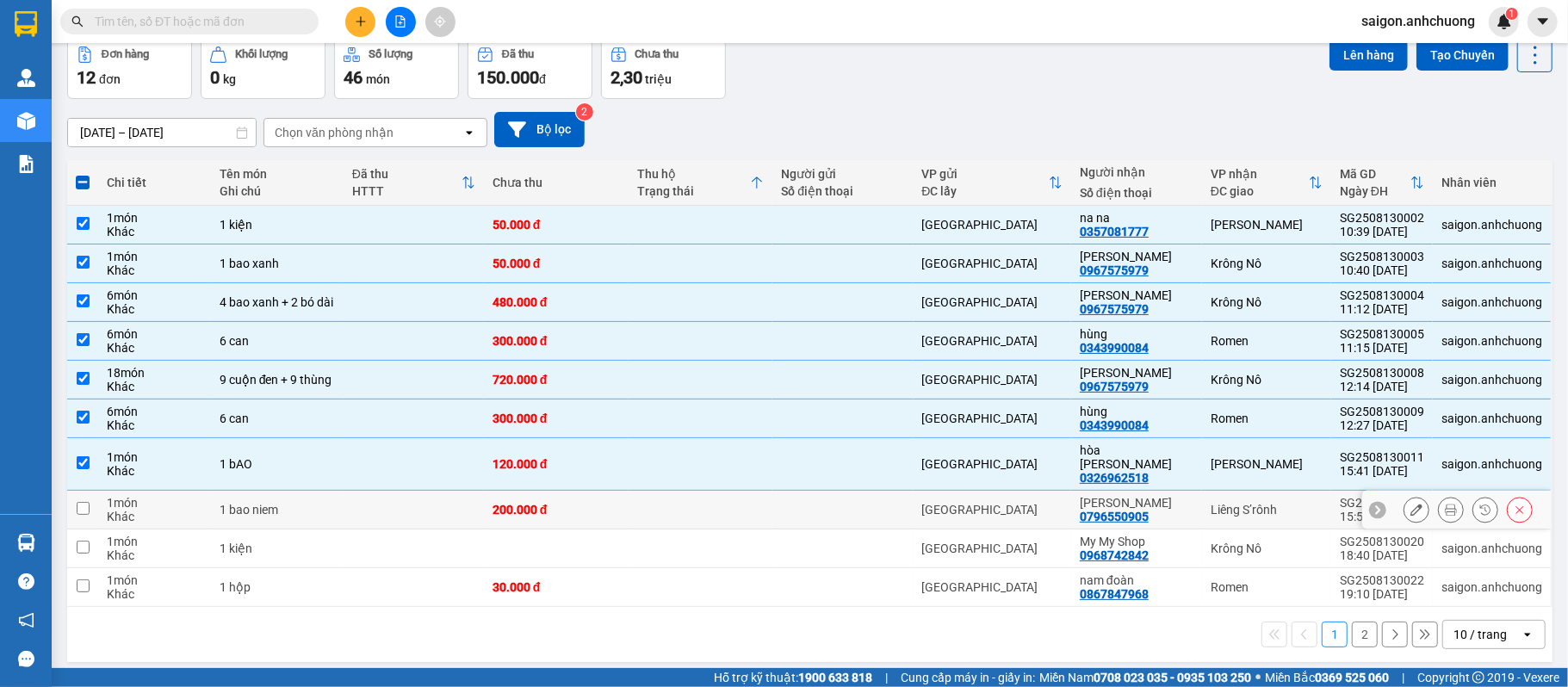
click at [620, 500] on td "200.000 đ" at bounding box center [556, 510] width 145 height 39
checkbox input "true"
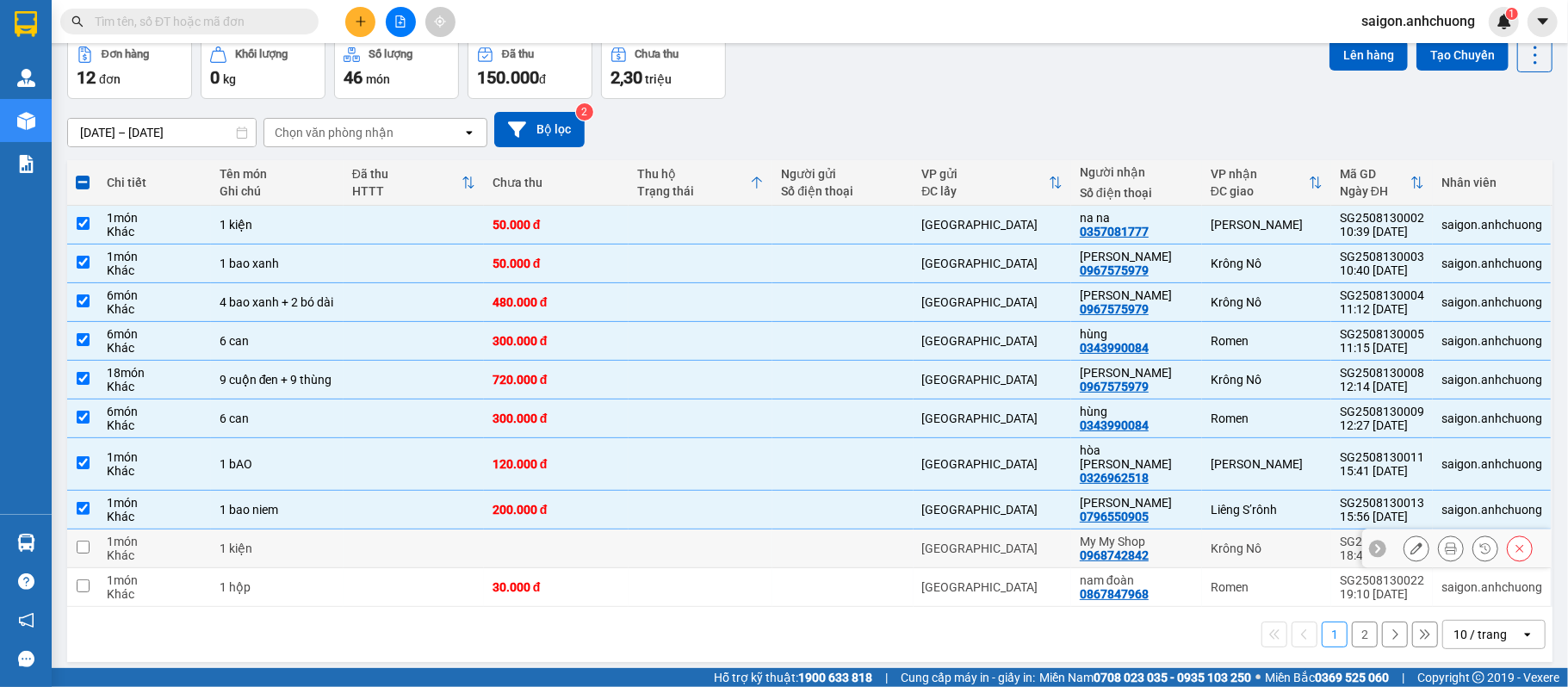
click at [611, 536] on td at bounding box center [556, 549] width 145 height 39
checkbox input "true"
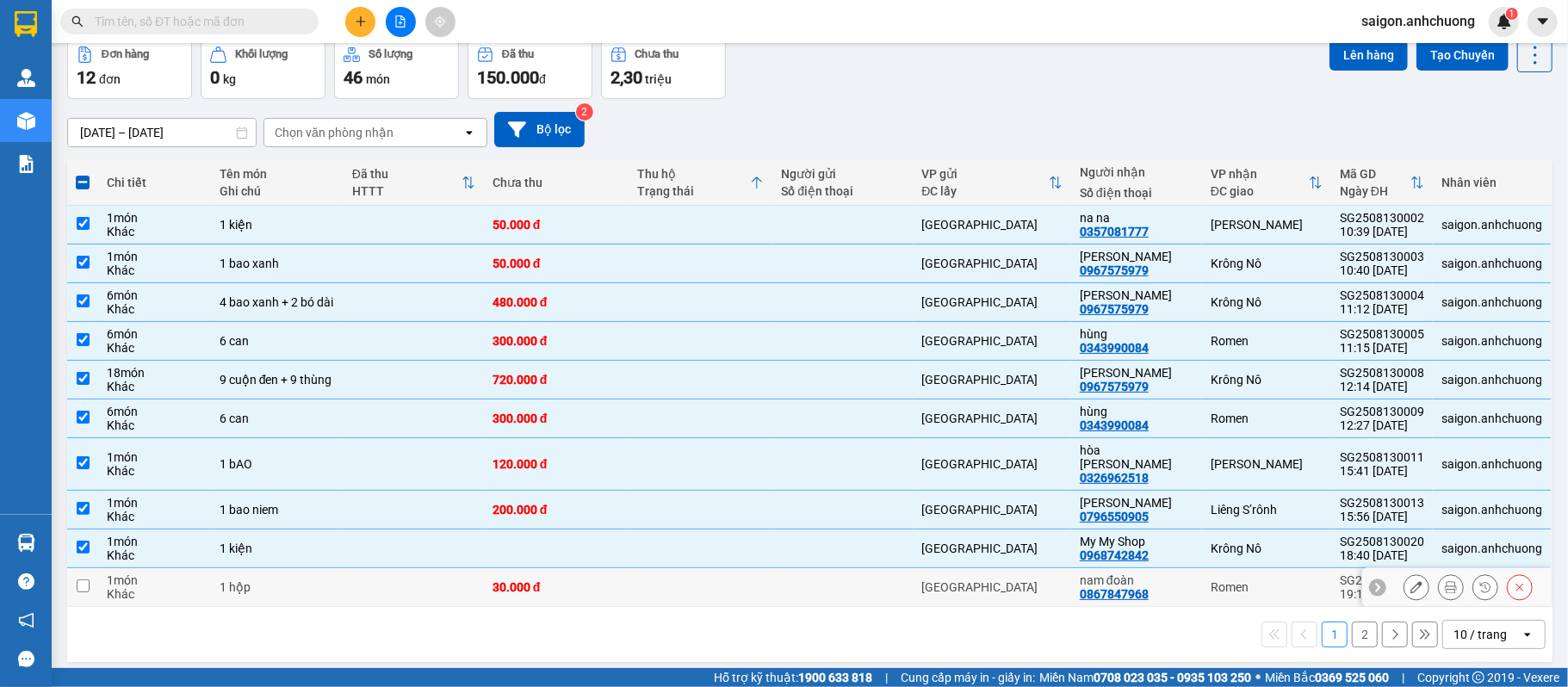
click at [617, 580] on div "30.000 đ" at bounding box center [555, 586] width 127 height 13
checkbox input "true"
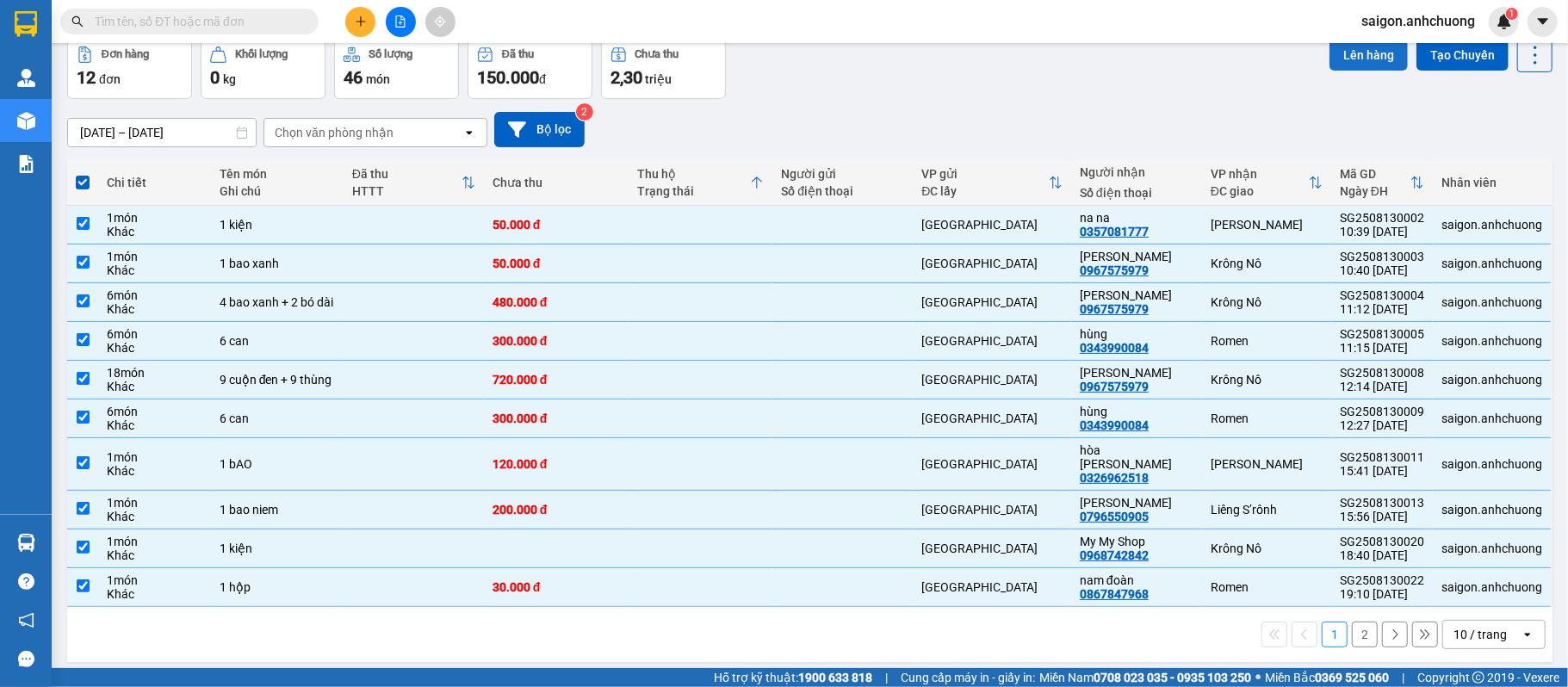
click at [1371, 62] on button "Lên hàng" at bounding box center [1369, 54] width 78 height 31
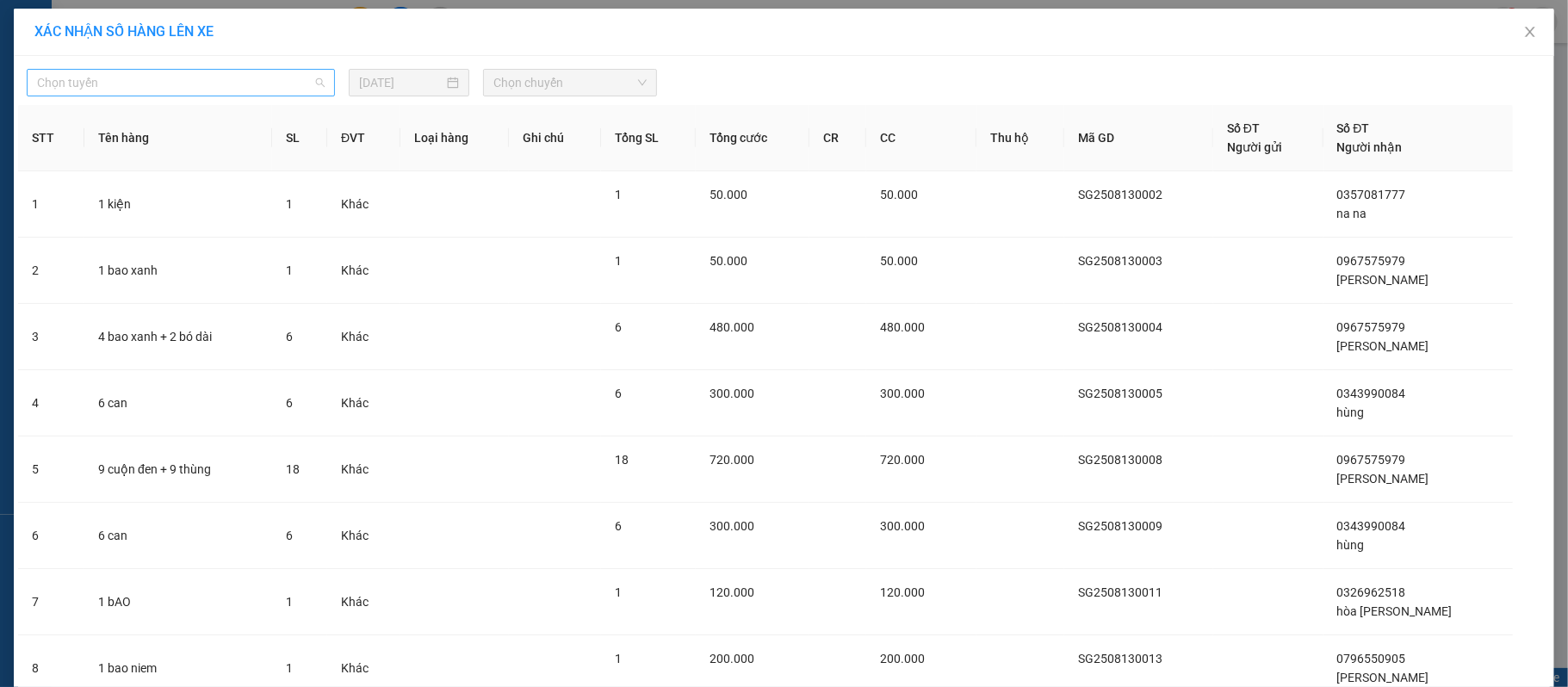
drag, startPoint x: 232, startPoint y: 93, endPoint x: 118, endPoint y: 175, distance: 140.4
click at [232, 93] on span "Chọn tuyến" at bounding box center [181, 82] width 287 height 26
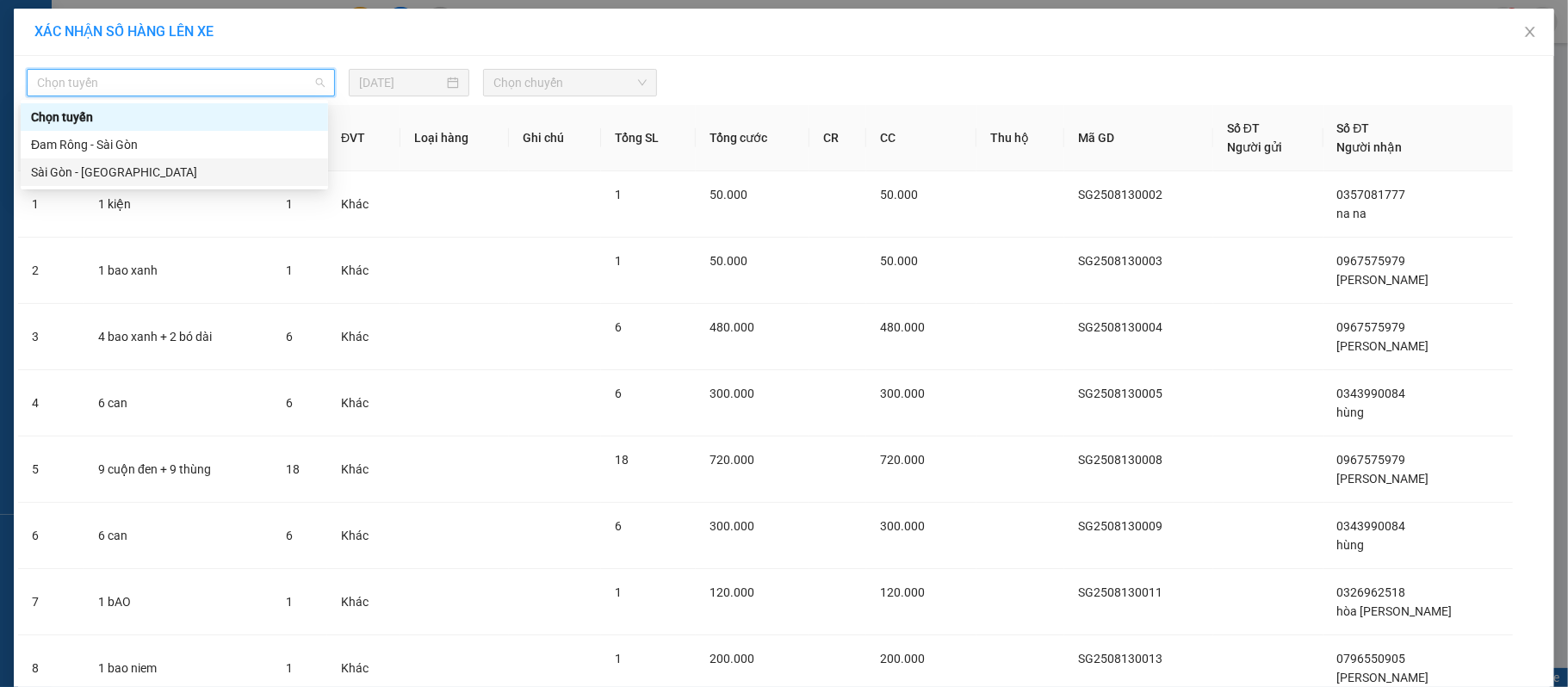
drag, startPoint x: 115, startPoint y: 175, endPoint x: 398, endPoint y: 101, distance: 292.5
click at [127, 172] on div "Sài Gòn - Đam Rông" at bounding box center [174, 172] width 287 height 19
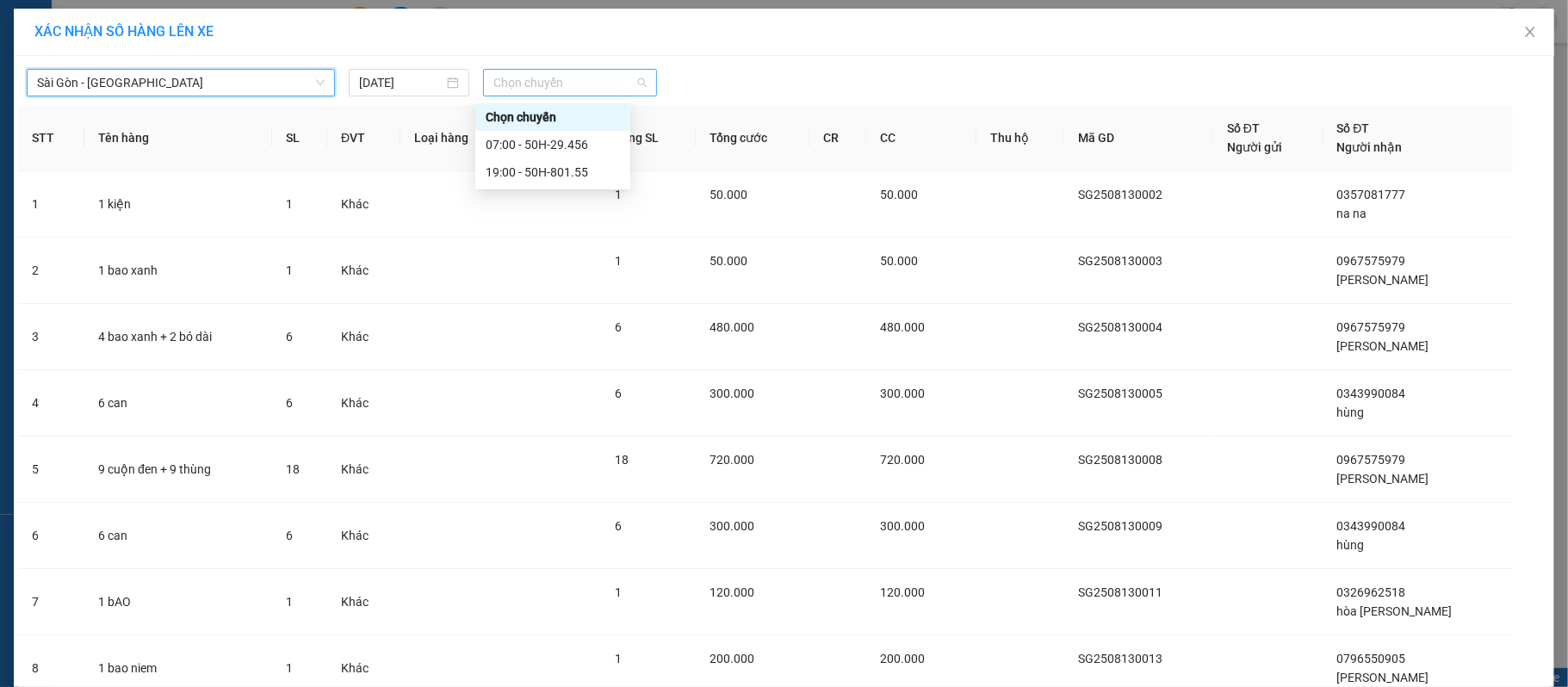
click at [556, 83] on span "Chọn chuyến" at bounding box center [570, 82] width 153 height 26
click at [545, 145] on div "07:00 - 50H-29.456" at bounding box center [553, 144] width 134 height 19
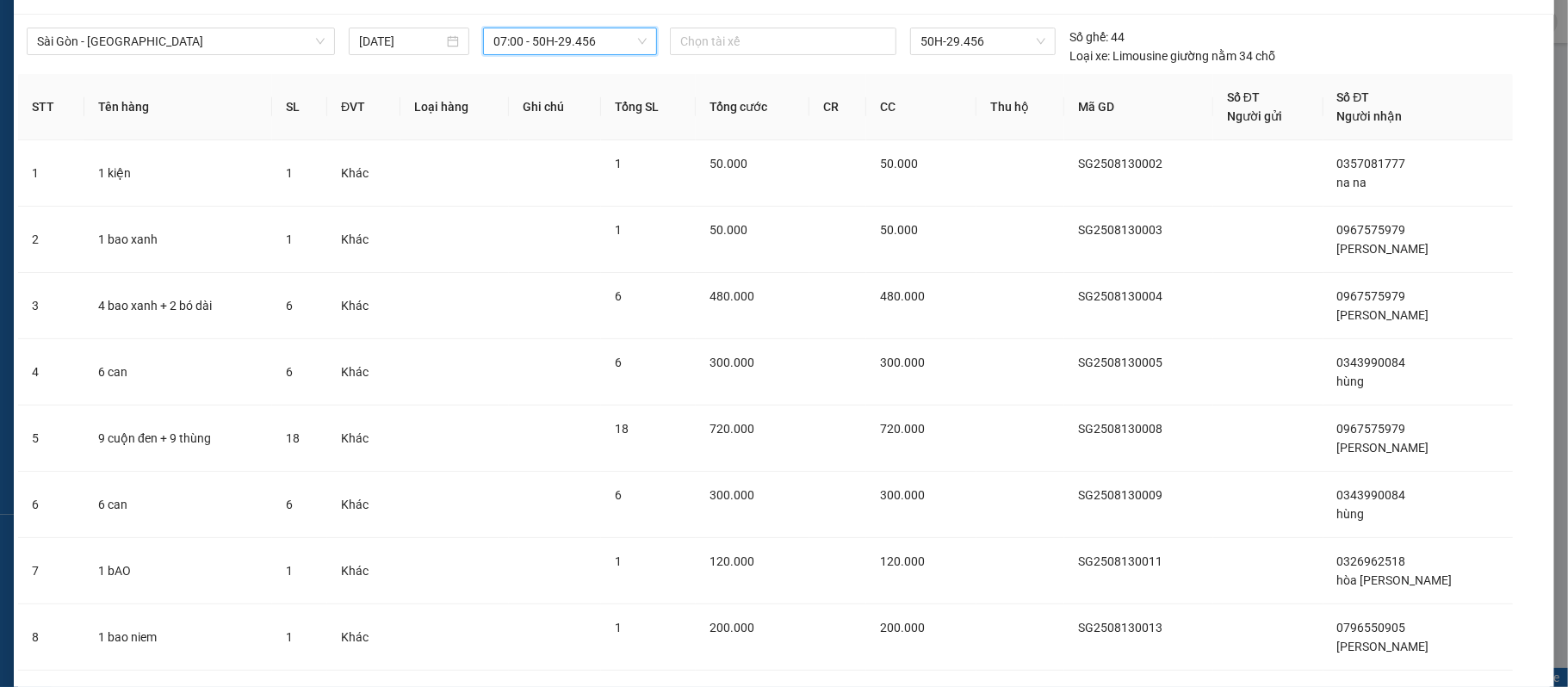
scroll to position [287, 0]
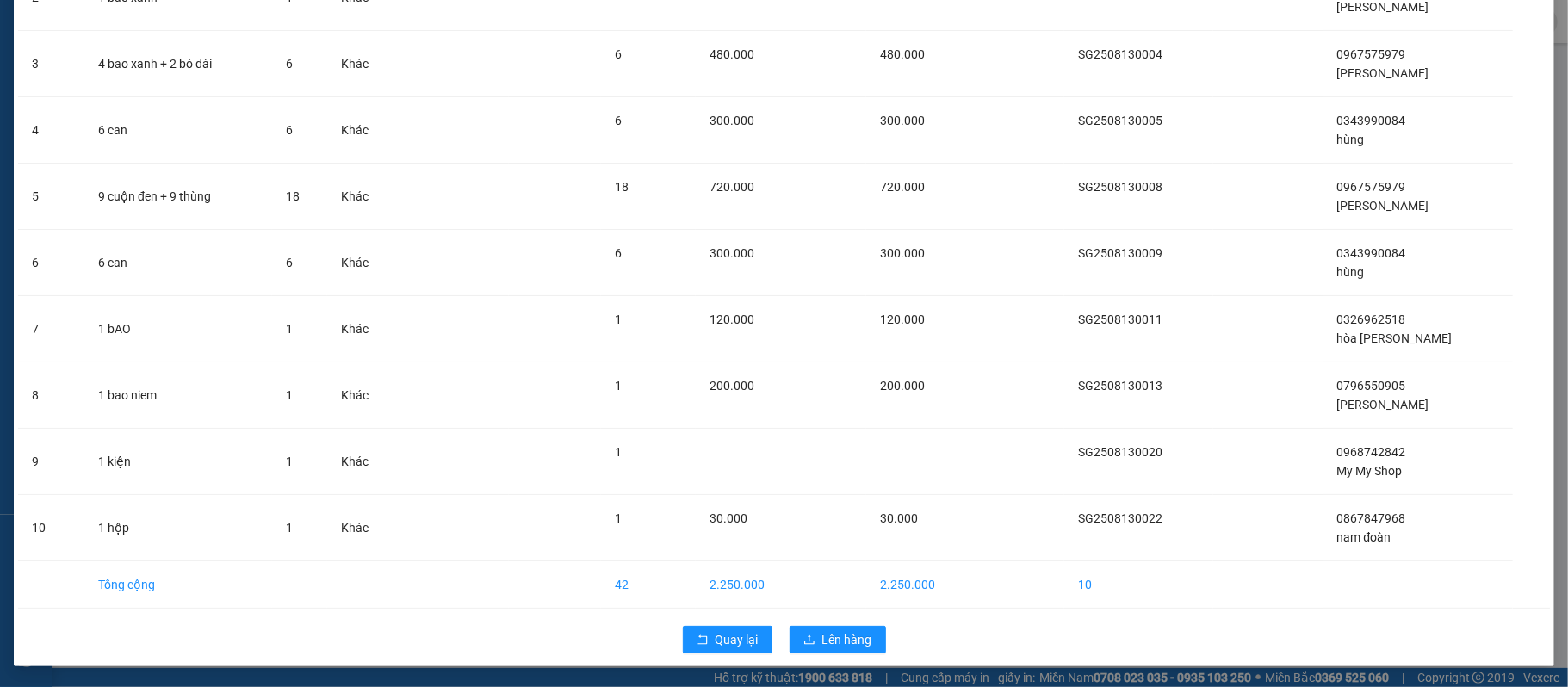
click at [831, 623] on div "Quay lại Lên hàng" at bounding box center [783, 640] width 1532 height 44
click at [822, 632] on span "Lên hàng" at bounding box center [847, 639] width 50 height 19
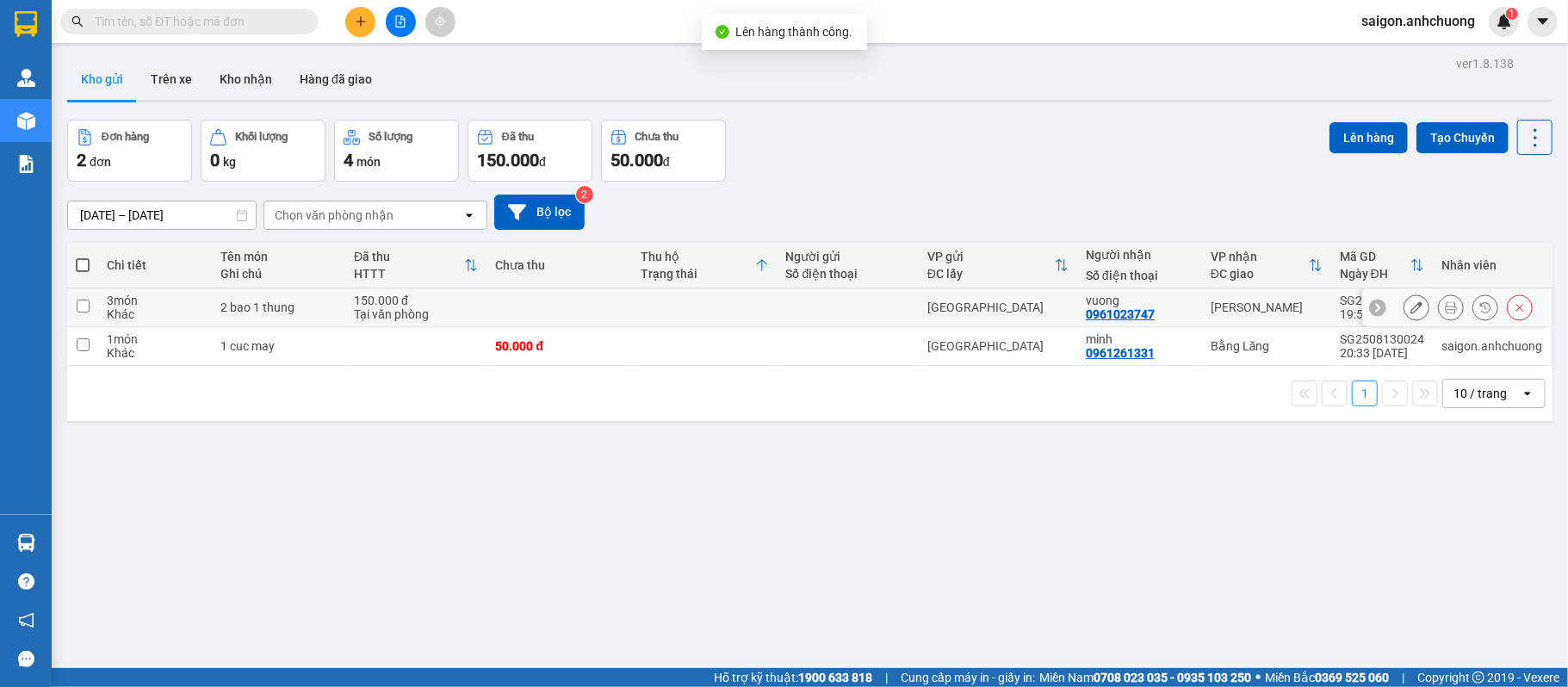
click at [554, 304] on td at bounding box center [559, 308] width 145 height 39
checkbox input "true"
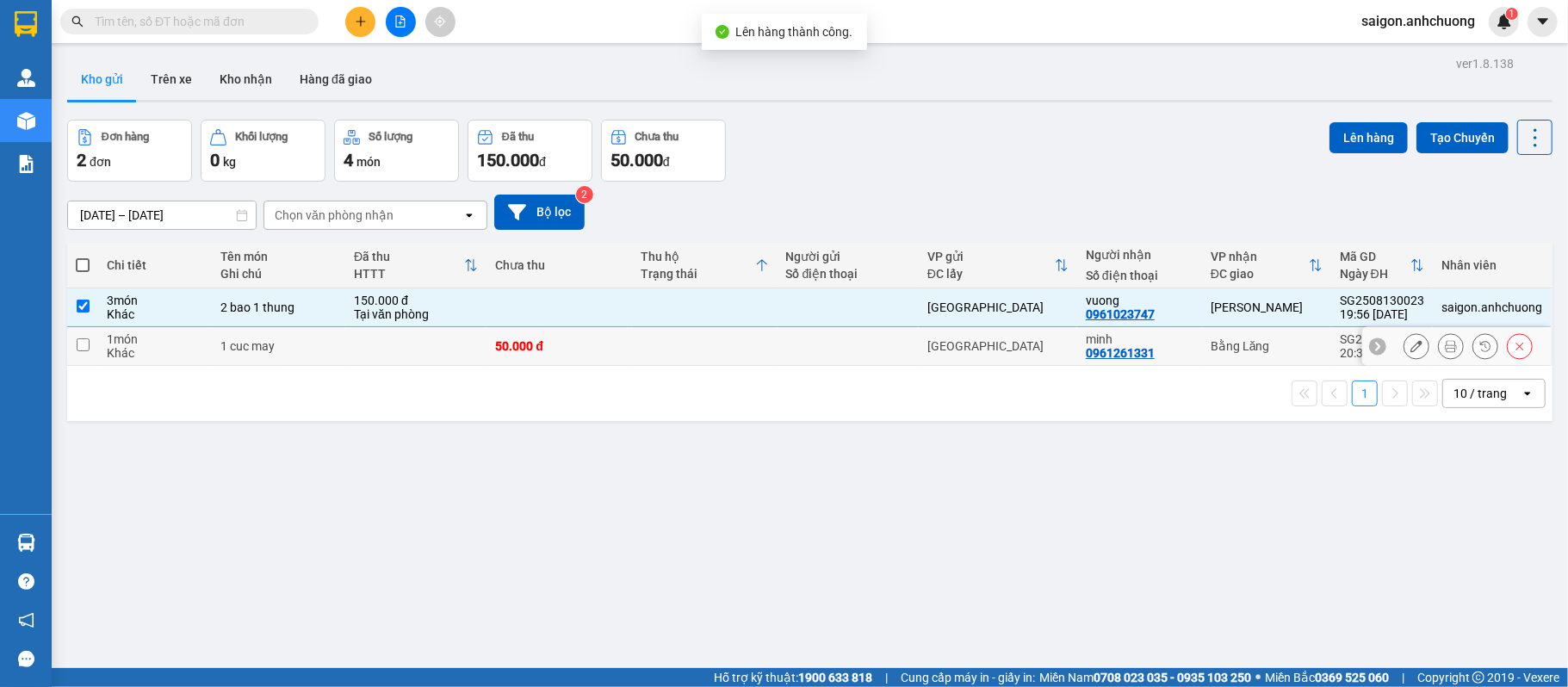
click at [639, 358] on td at bounding box center [704, 347] width 145 height 39
checkbox input "true"
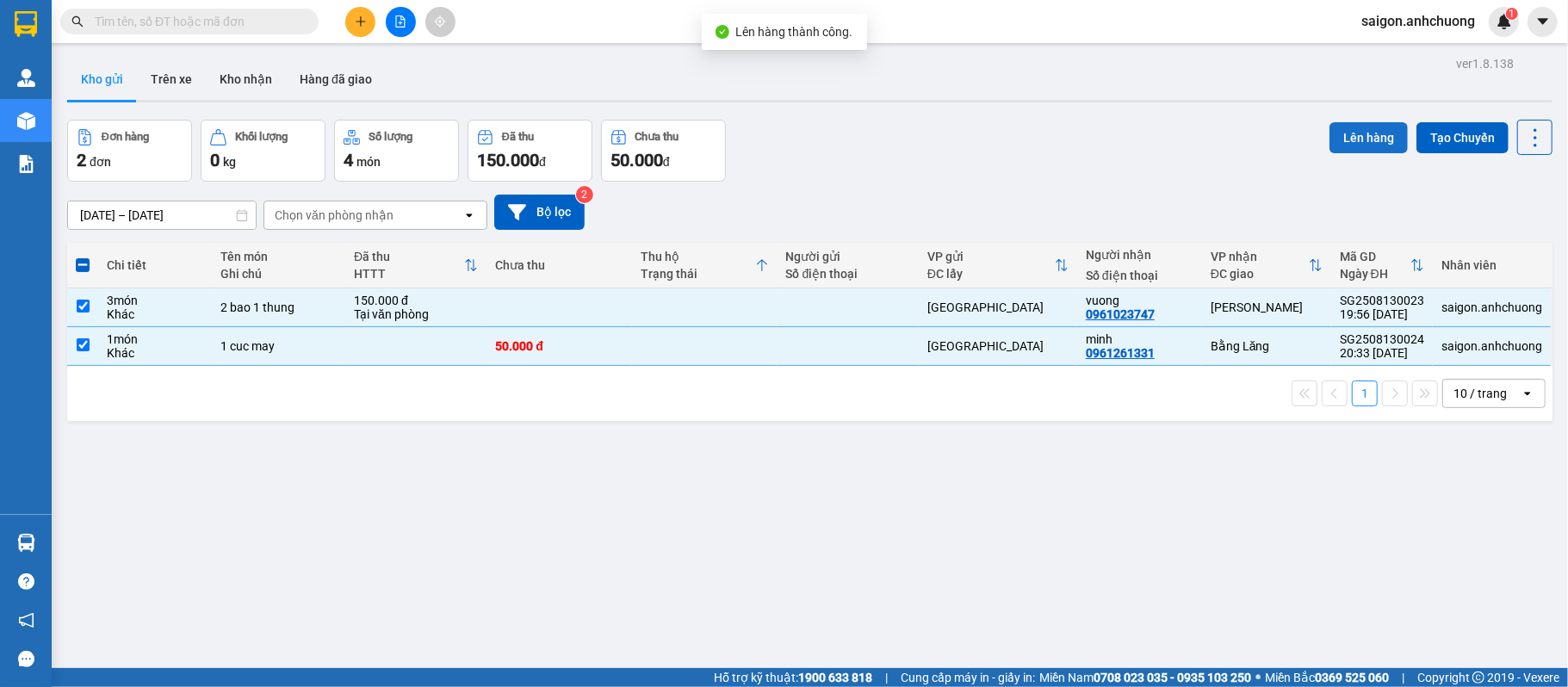
click at [1379, 136] on button "Lên hàng" at bounding box center [1369, 137] width 78 height 31
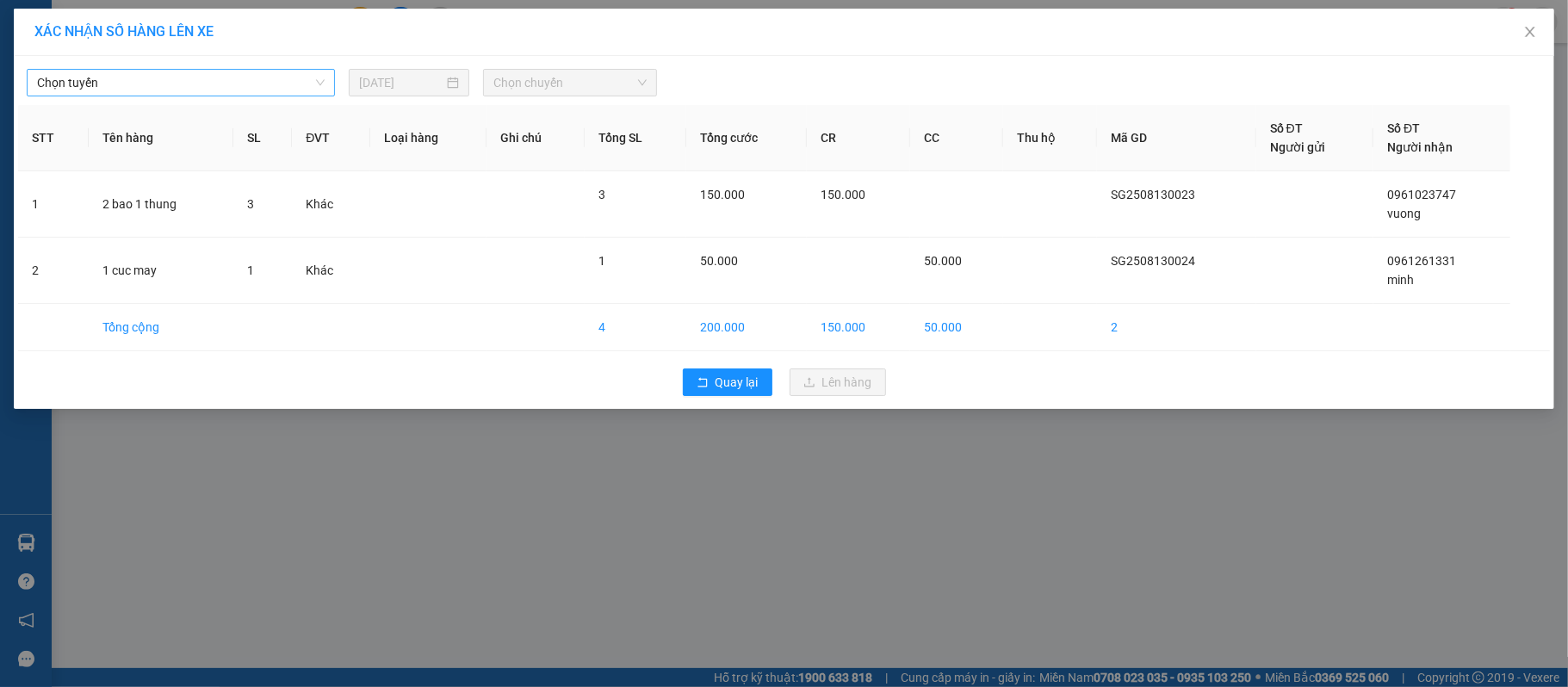
click at [274, 74] on span "Chọn tuyến" at bounding box center [181, 82] width 287 height 26
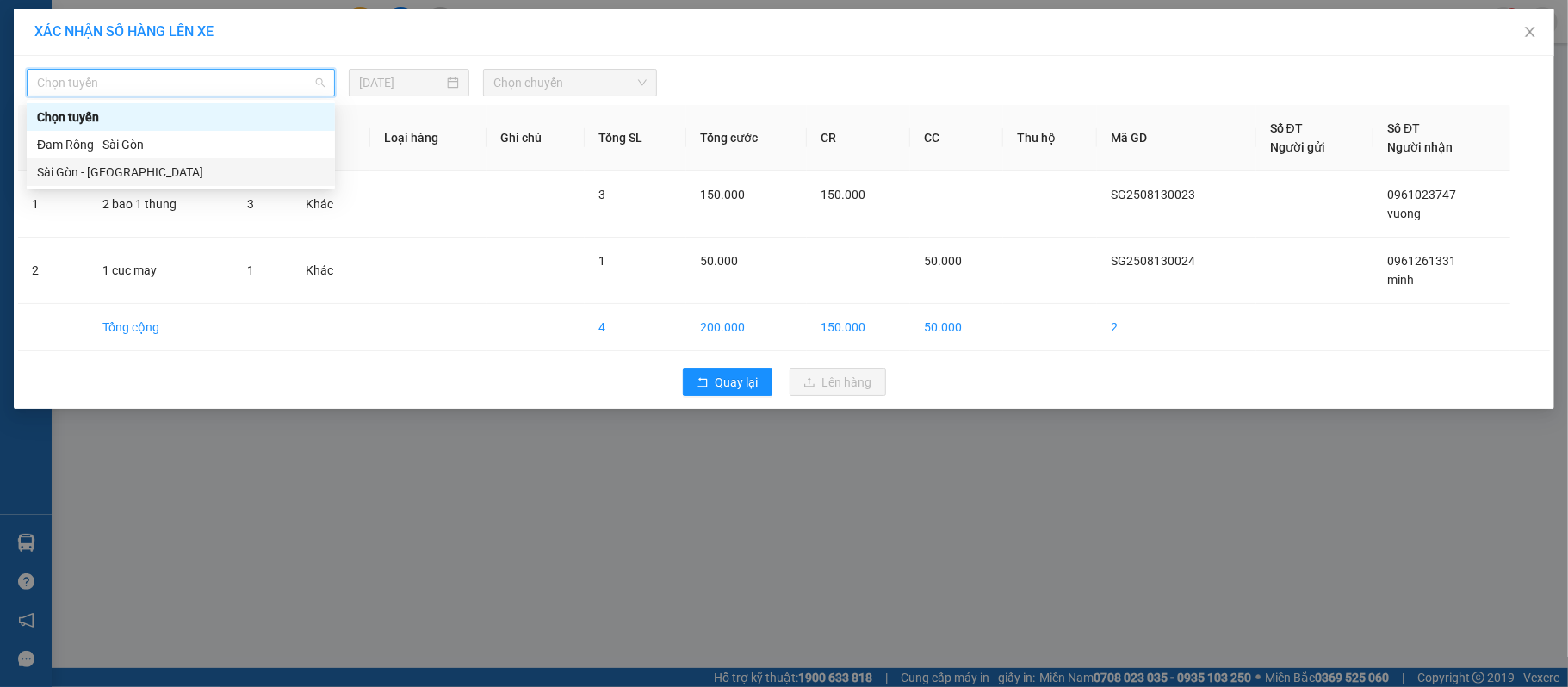
drag, startPoint x: 86, startPoint y: 163, endPoint x: 138, endPoint y: 163, distance: 52.0
click at [90, 163] on div "Sài Gòn - Đam Rông" at bounding box center [181, 172] width 287 height 19
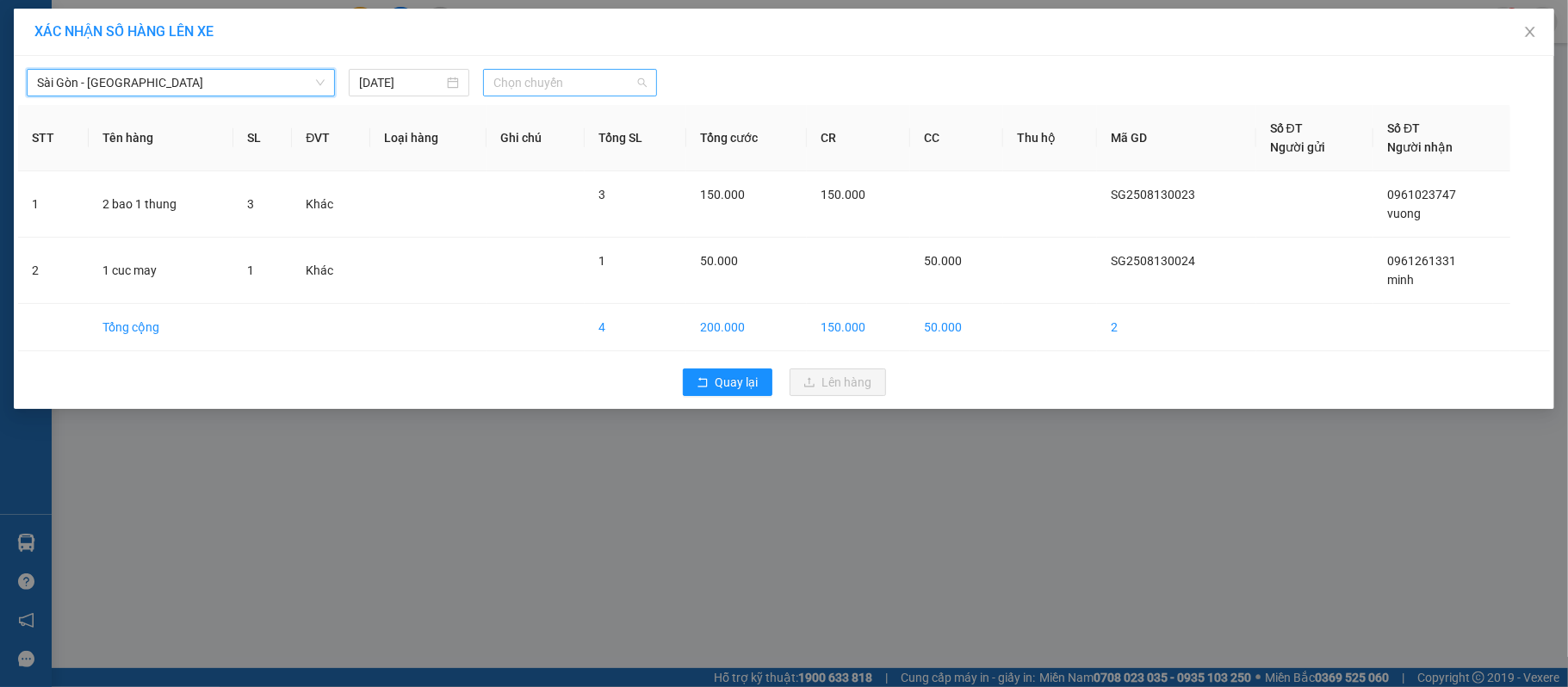
drag, startPoint x: 537, startPoint y: 81, endPoint x: 548, endPoint y: 136, distance: 56.1
click at [538, 81] on span "Chọn chuyến" at bounding box center [570, 82] width 153 height 26
drag, startPoint x: 547, startPoint y: 149, endPoint x: 697, endPoint y: 174, distance: 152.1
click at [547, 150] on div "07:00 - 50H-29.456" at bounding box center [560, 144] width 134 height 19
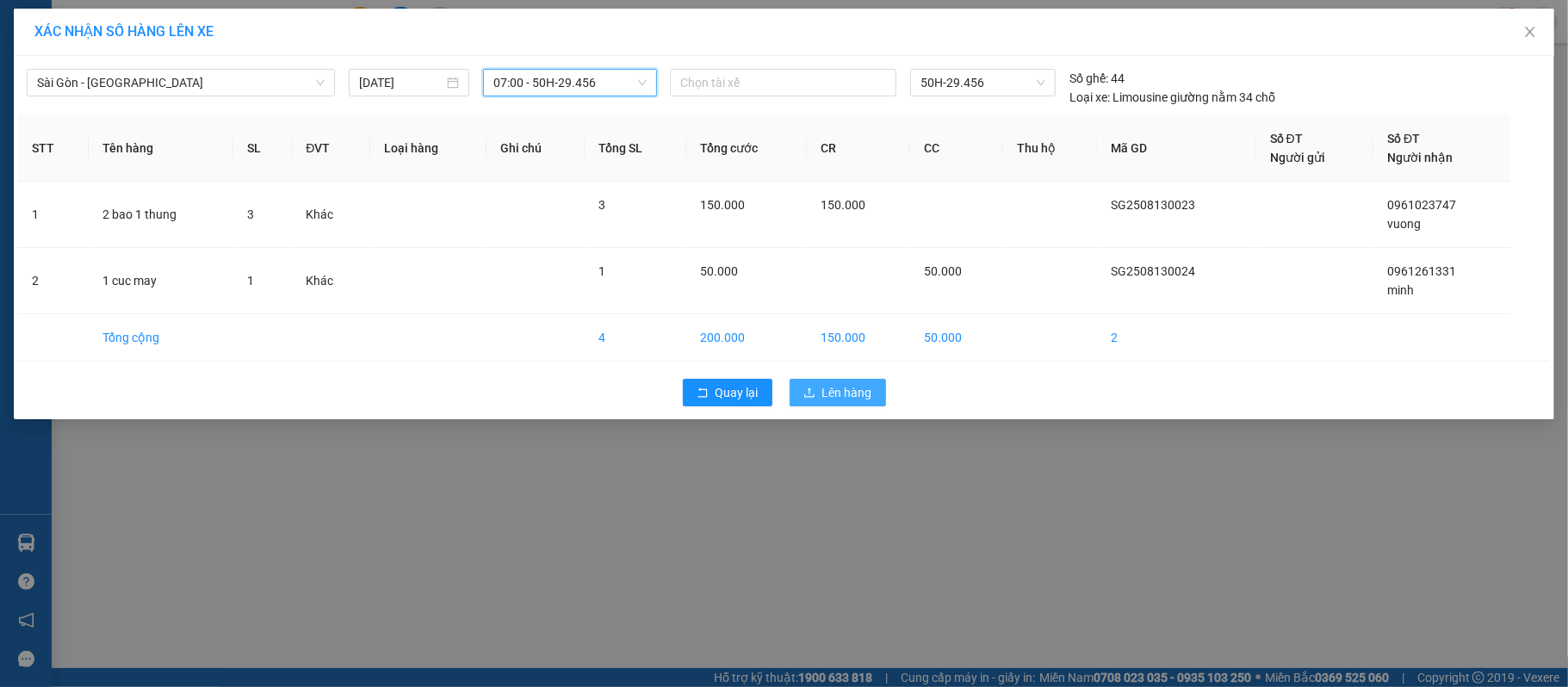
click at [823, 389] on span "Lên hàng" at bounding box center [847, 392] width 50 height 19
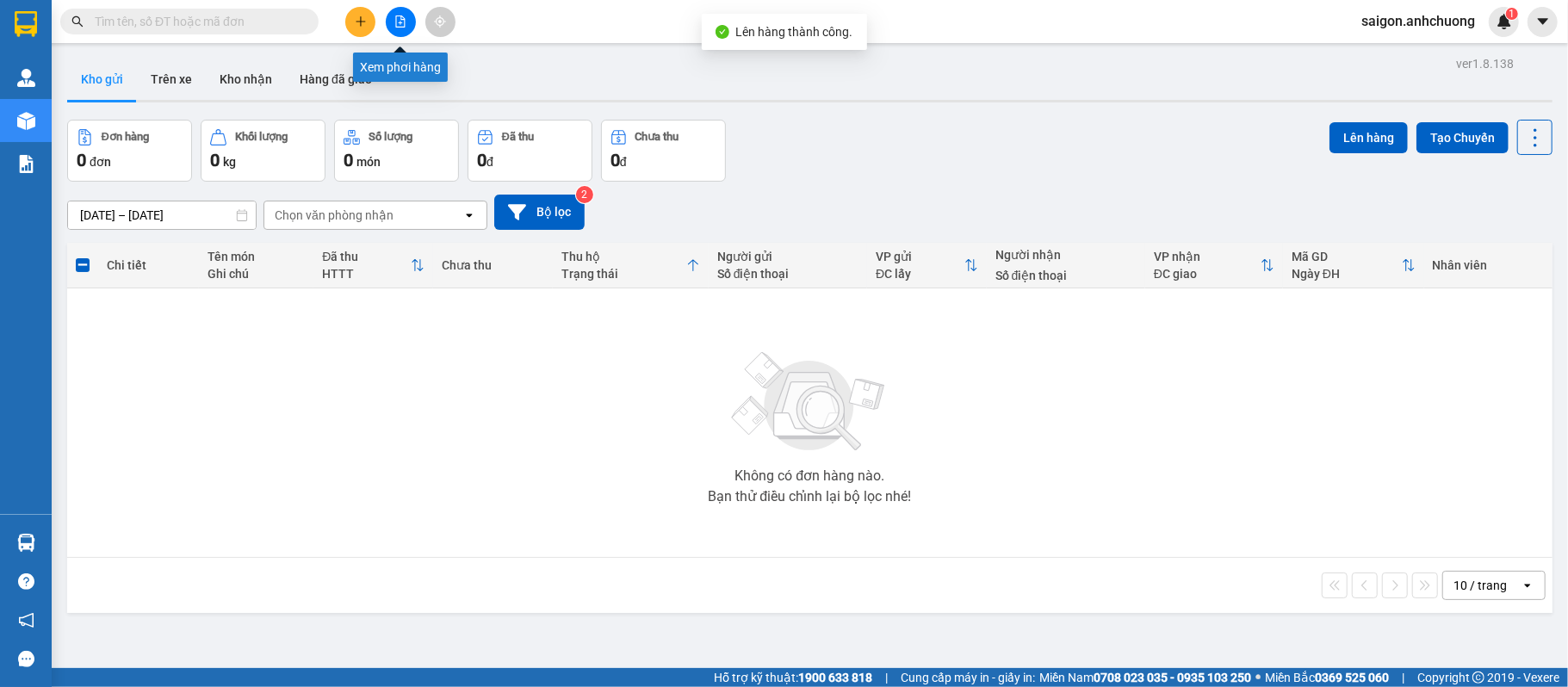
click at [403, 25] on icon "file-add" at bounding box center [400, 21] width 12 height 12
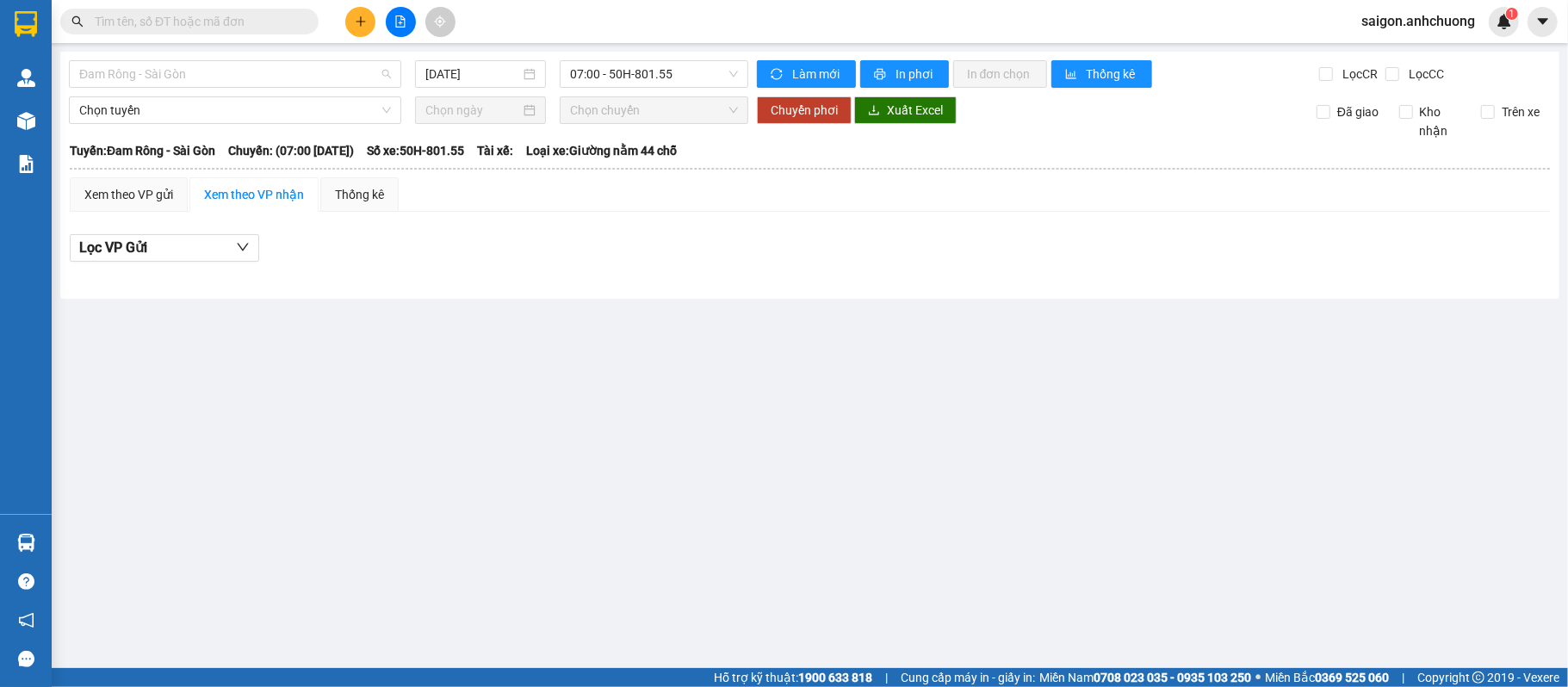
drag, startPoint x: 335, startPoint y: 72, endPoint x: 171, endPoint y: 143, distance: 178.7
click at [334, 72] on span "Đam Rông - Sài Gòn" at bounding box center [235, 74] width 311 height 26
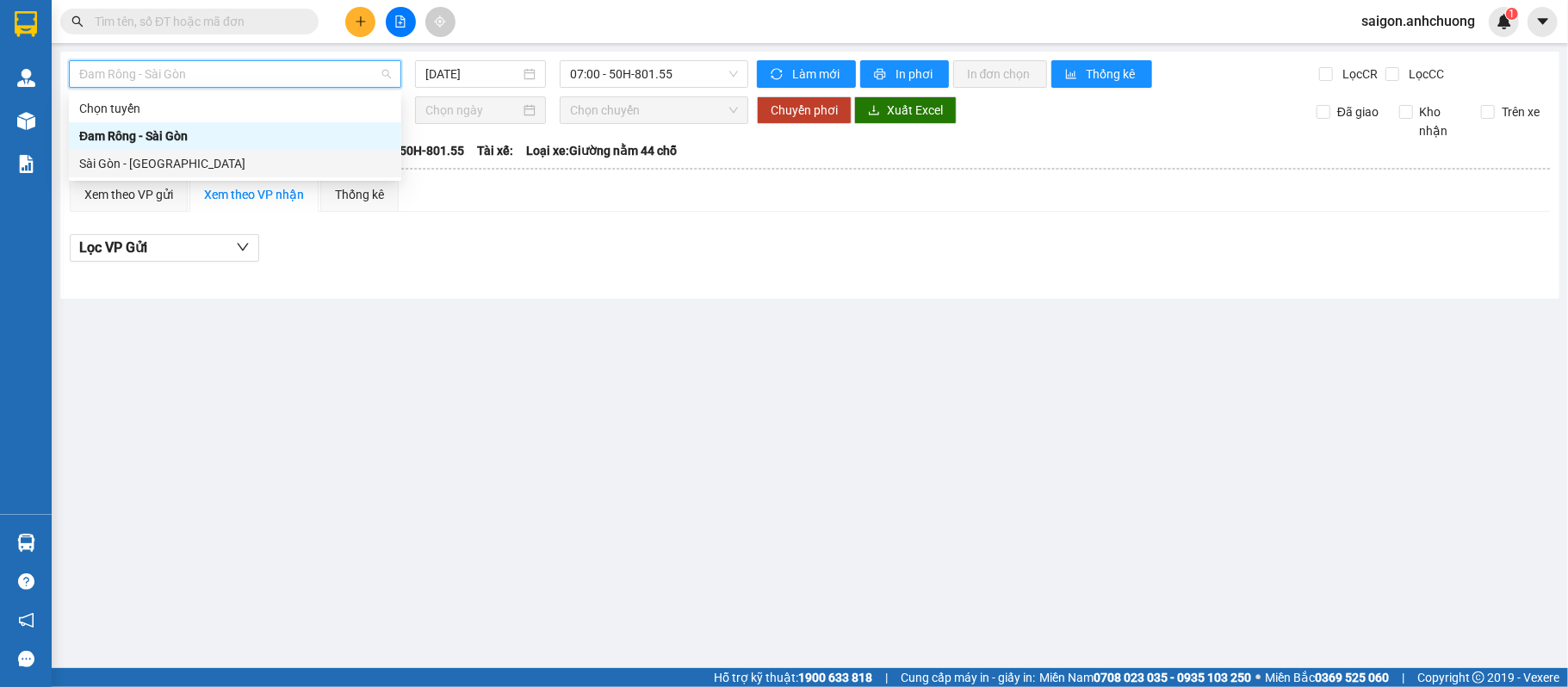
click at [152, 157] on div "Sài Gòn - Đam Rông" at bounding box center [235, 163] width 311 height 19
type input "14/08/2025"
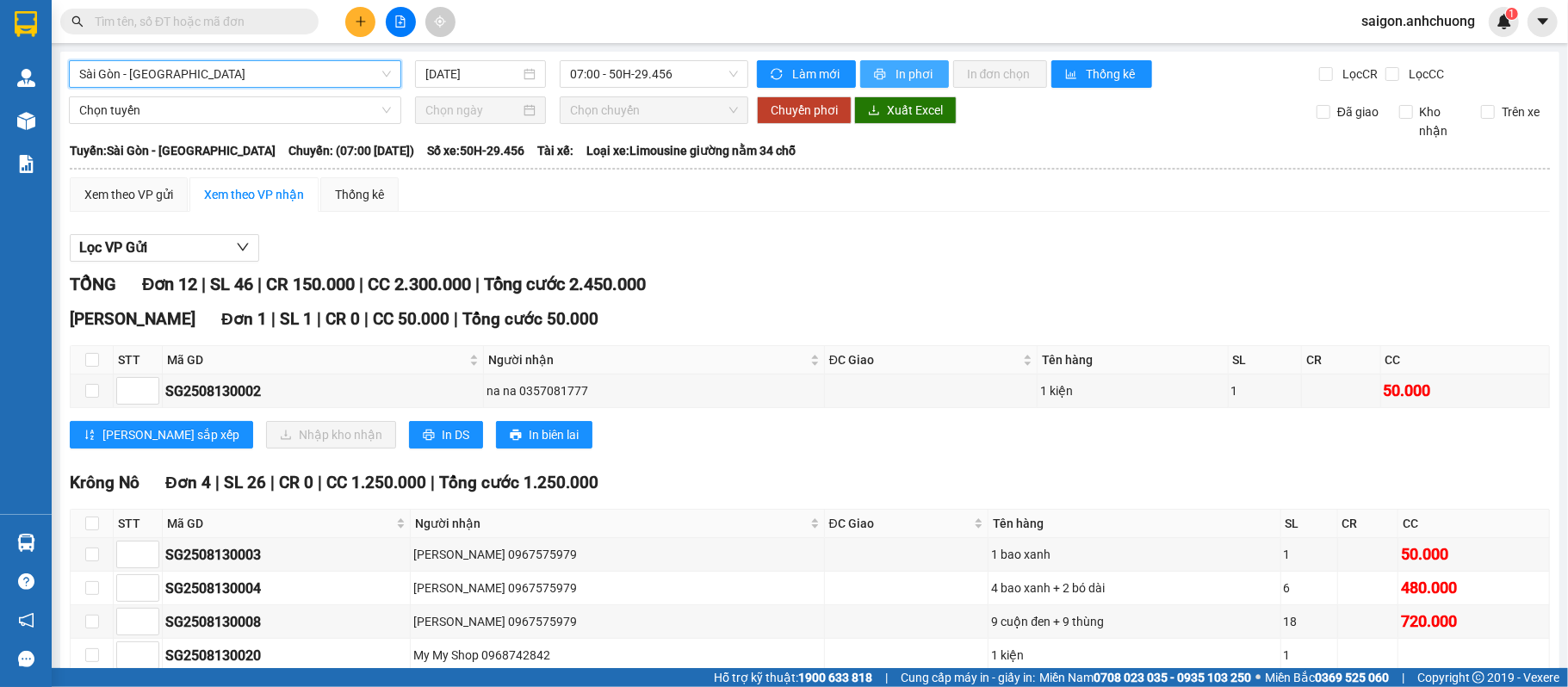
click at [907, 65] on span "In phơi" at bounding box center [915, 74] width 39 height 19
